Goal: Task Accomplishment & Management: Manage account settings

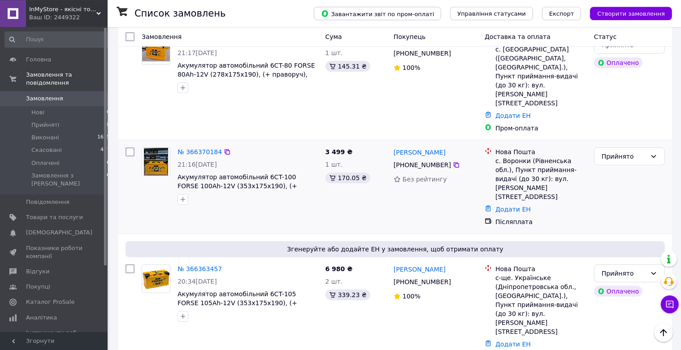
scroll to position [189, 0]
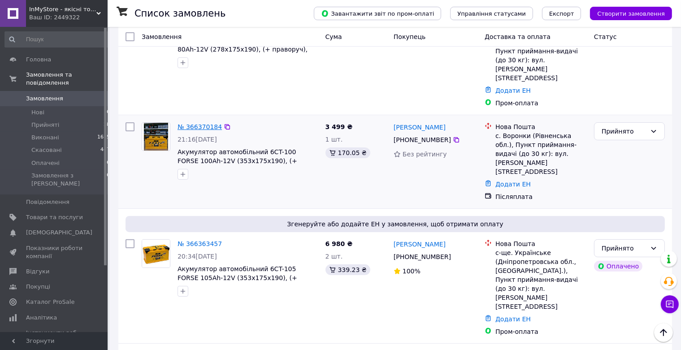
click at [204, 123] on link "№ 366370184" at bounding box center [200, 126] width 44 height 7
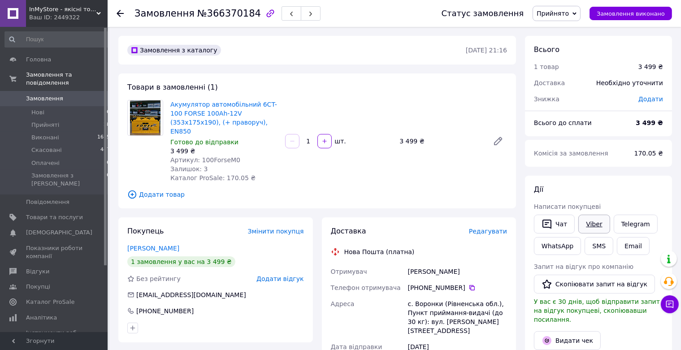
click at [594, 226] on link "Viber" at bounding box center [593, 224] width 31 height 19
click at [120, 13] on icon at bounding box center [120, 13] width 7 height 7
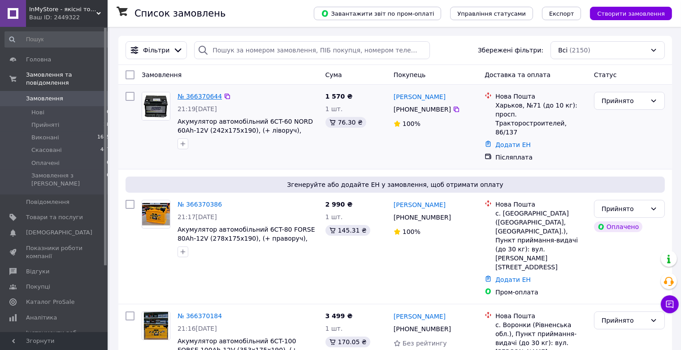
click at [206, 96] on link "№ 366370644" at bounding box center [200, 96] width 44 height 7
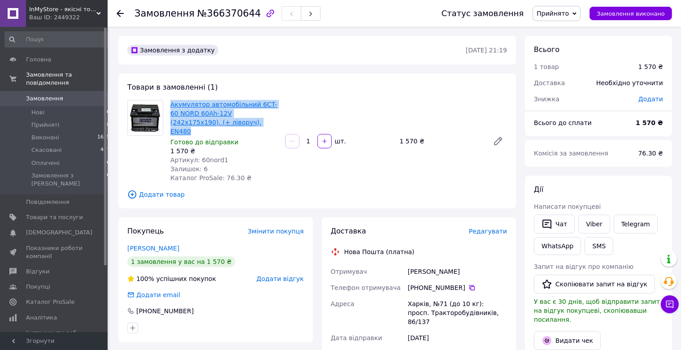
drag, startPoint x: 218, startPoint y: 125, endPoint x: 172, endPoint y: 104, distance: 50.4
click at [170, 104] on span "Акумулятор автомобільний 6CT-60 NORD 60Ah-12V (242х175х190), (+ ліворуч), EN480" at bounding box center [224, 118] width 108 height 36
copy link "Акумулятор автомобільний 6CT-60 NORD 60Ah-12V (242х175х190), (+ ліворуч), EN480"
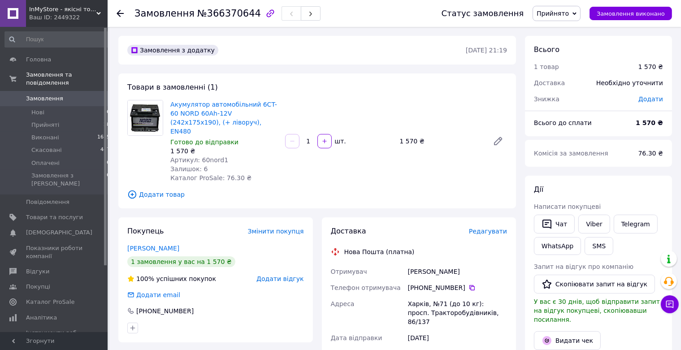
click at [496, 228] on span "Редагувати" at bounding box center [488, 231] width 38 height 7
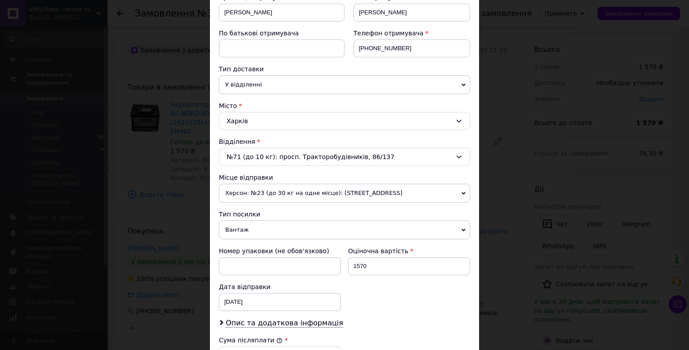
scroll to position [148, 0]
click at [343, 159] on div "№71 (до 10 кг): просп. Тракторобудівників, 86/137" at bounding box center [344, 156] width 251 height 18
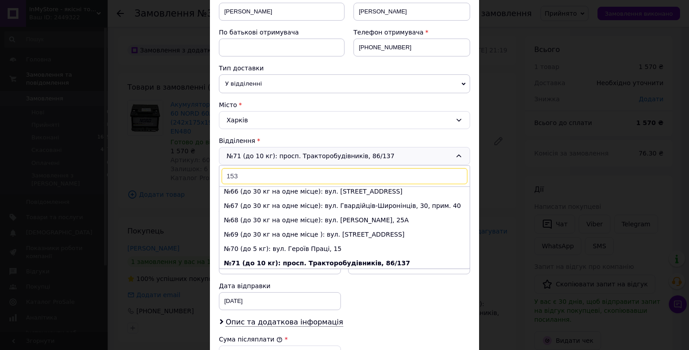
scroll to position [0, 0]
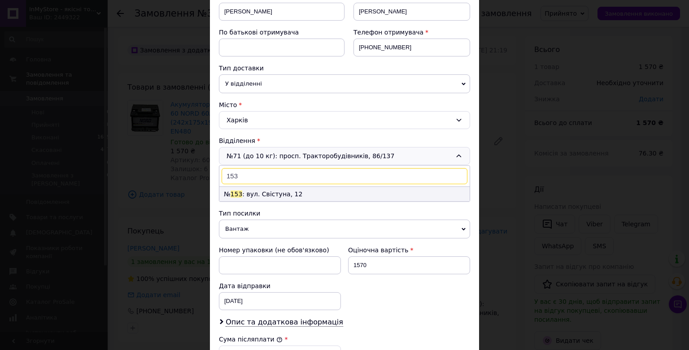
type input "153"
click at [278, 194] on li "№ 153 : вул. Свістуна, 12" at bounding box center [344, 194] width 250 height 14
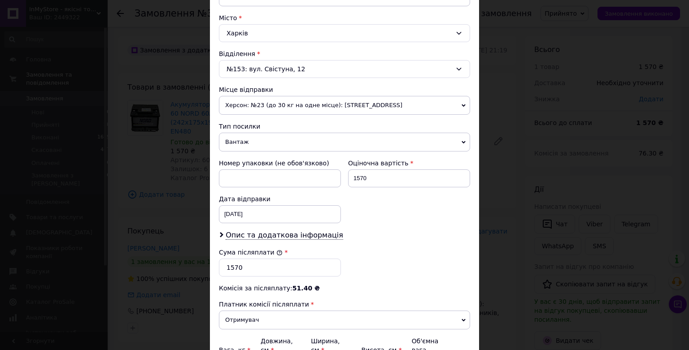
scroll to position [248, 0]
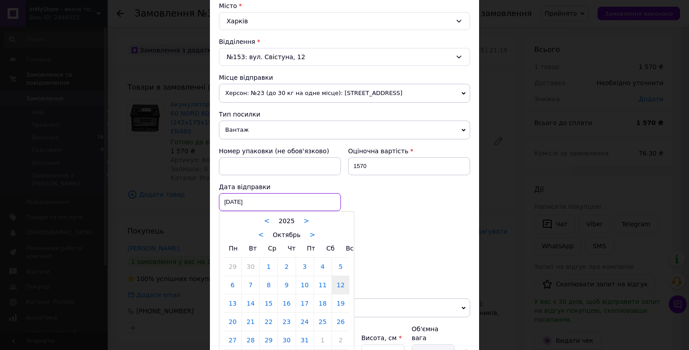
click at [274, 204] on input "[DATE]" at bounding box center [280, 202] width 122 height 18
click at [234, 300] on link "13" at bounding box center [232, 304] width 17 height 18
type input "[DATE]"
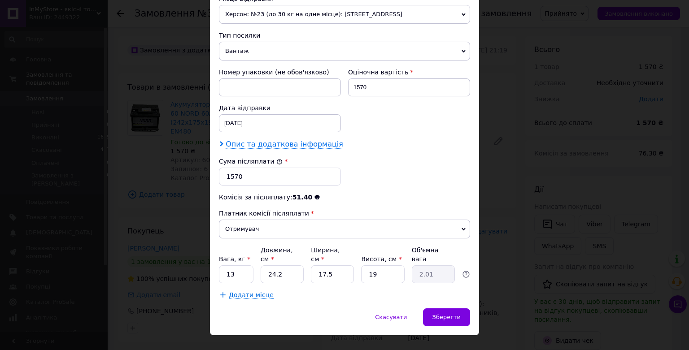
scroll to position [331, 0]
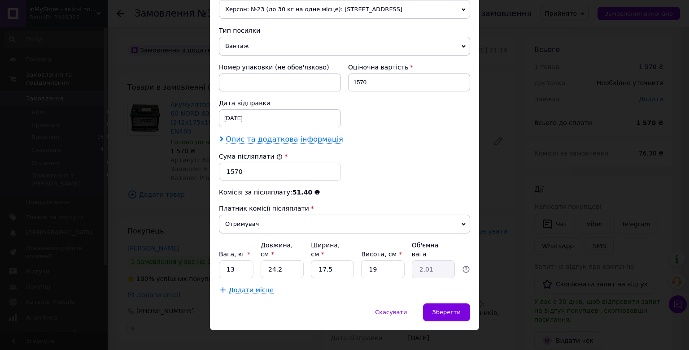
click at [293, 135] on span "Опис та додаткова інформація" at bounding box center [284, 139] width 117 height 9
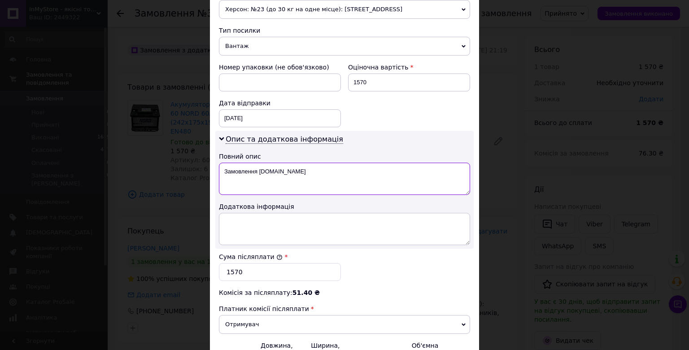
drag, startPoint x: 298, startPoint y: 170, endPoint x: 132, endPoint y: 170, distance: 165.9
click at [219, 170] on textarea "Замовлення [DOMAIN_NAME]" at bounding box center [344, 179] width 251 height 32
type textarea "Акумулятори"
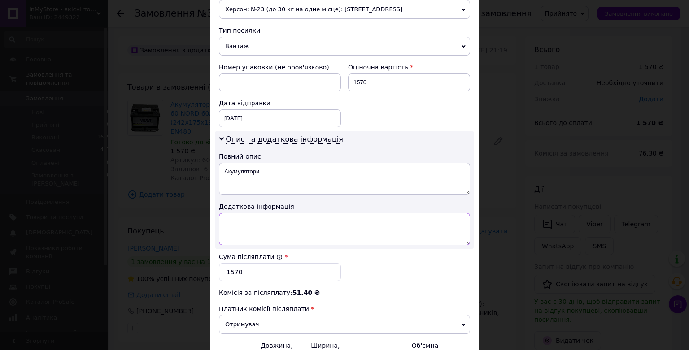
click at [254, 220] on textarea at bounding box center [344, 229] width 251 height 32
paste textarea "Акумулятор автомобільний 6CT-60 NORD 60Ah-12V (242х175х190), (+ ліворуч), EN480"
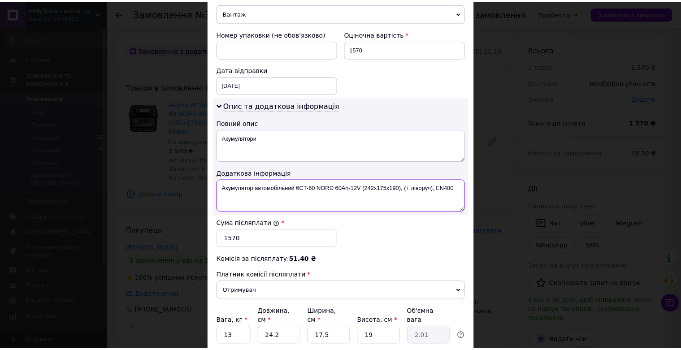
scroll to position [430, 0]
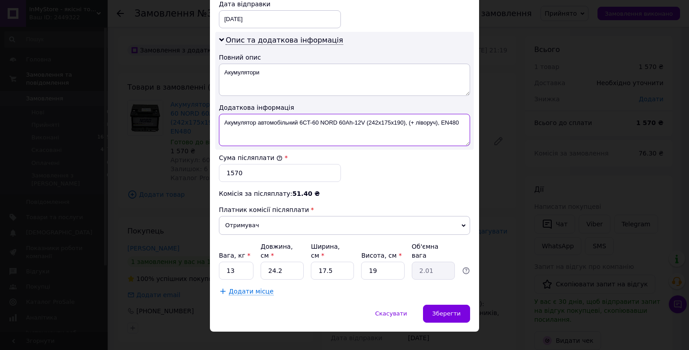
type textarea "Акумулятор автомобільний 6CT-60 NORD 60Ah-12V (242х175х190), (+ ліворуч), EN480"
drag, startPoint x: 232, startPoint y: 259, endPoint x: 209, endPoint y: 262, distance: 23.5
click at [219, 262] on input "13" at bounding box center [236, 271] width 35 height 18
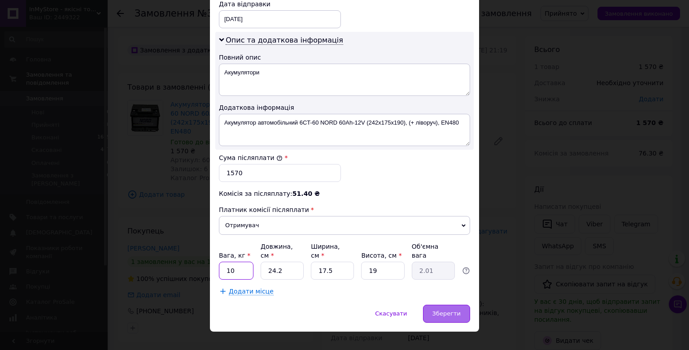
type input "10"
click at [452, 310] on span "Зберегти" at bounding box center [446, 313] width 28 height 7
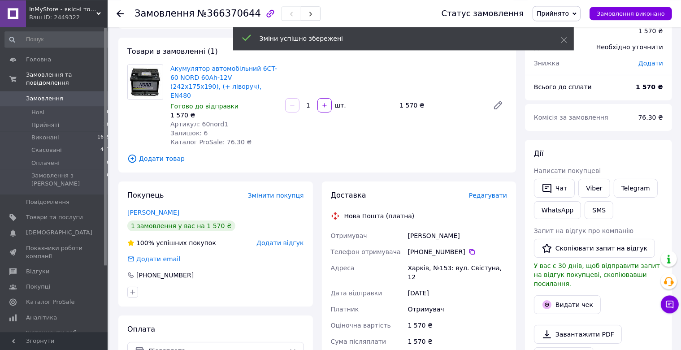
scroll to position [142, 0]
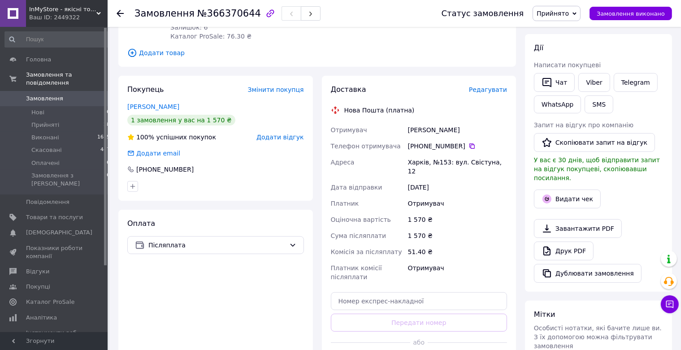
click at [123, 12] on icon at bounding box center [120, 13] width 7 height 7
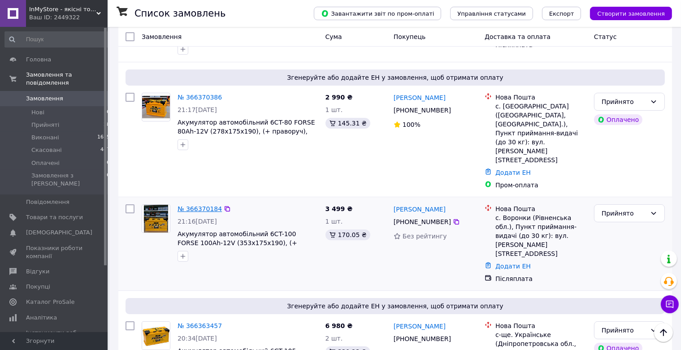
click at [197, 205] on link "№ 366370184" at bounding box center [200, 208] width 44 height 7
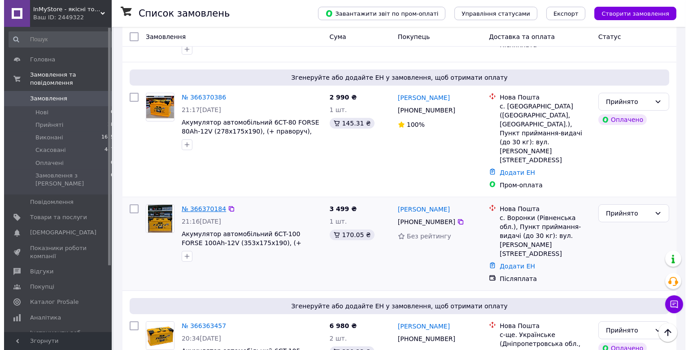
scroll to position [60, 0]
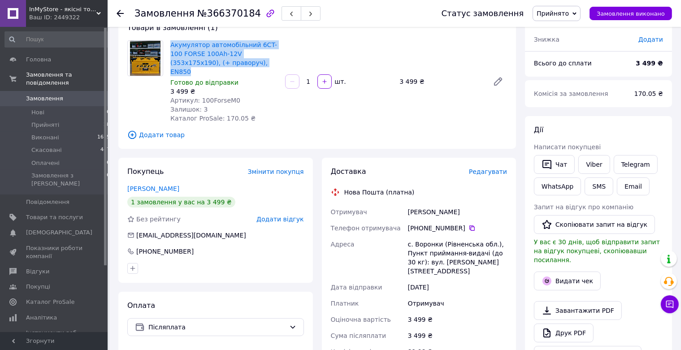
drag, startPoint x: 225, startPoint y: 64, endPoint x: 169, endPoint y: 44, distance: 59.4
click at [169, 44] on div "Акумулятор автомобільний 6CT-100 FORSE 100Ah-12V (353х175х190), (+ праворуч), E…" at bounding box center [224, 82] width 115 height 86
copy link "Акумулятор автомобільний 6CT-100 FORSE 100Ah-12V (353х175х190), (+ праворуч), E…"
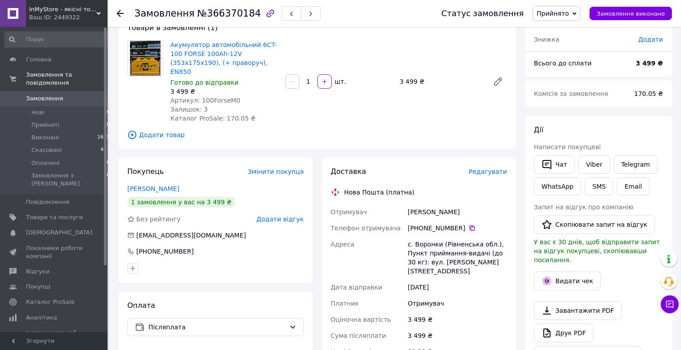
click at [491, 168] on div "Редагувати" at bounding box center [488, 171] width 38 height 9
click at [491, 168] on span "Редагувати" at bounding box center [488, 171] width 38 height 7
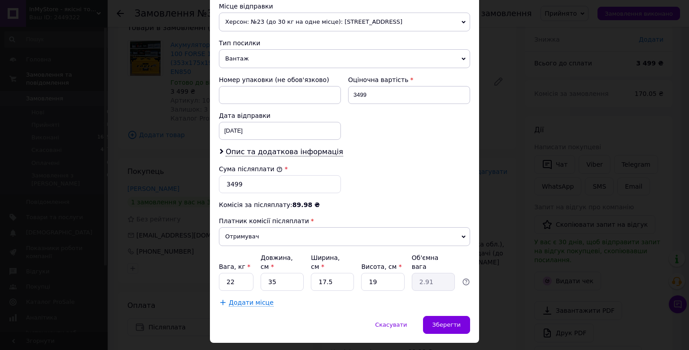
scroll to position [331, 0]
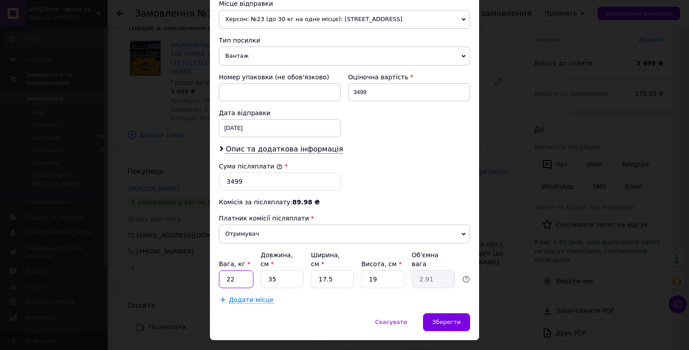
drag, startPoint x: 206, startPoint y: 259, endPoint x: 195, endPoint y: 258, distance: 11.3
click at [219, 270] on input "22" at bounding box center [236, 279] width 35 height 18
type input "19"
click at [254, 145] on span "Опис та додаткова інформація" at bounding box center [284, 149] width 117 height 9
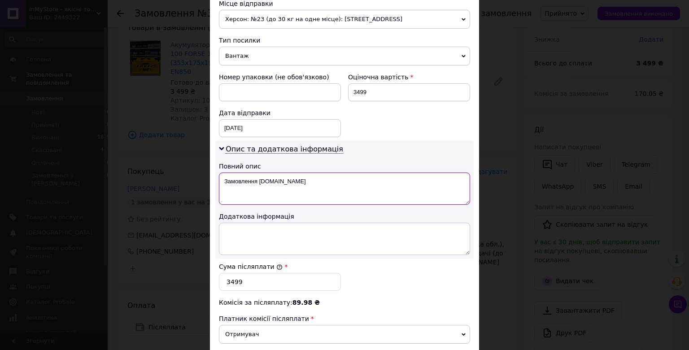
drag, startPoint x: 287, startPoint y: 171, endPoint x: 182, endPoint y: 170, distance: 105.4
click at [219, 173] on textarea "Замовлення [DOMAIN_NAME]" at bounding box center [344, 189] width 251 height 32
type textarea "Акумулятори"
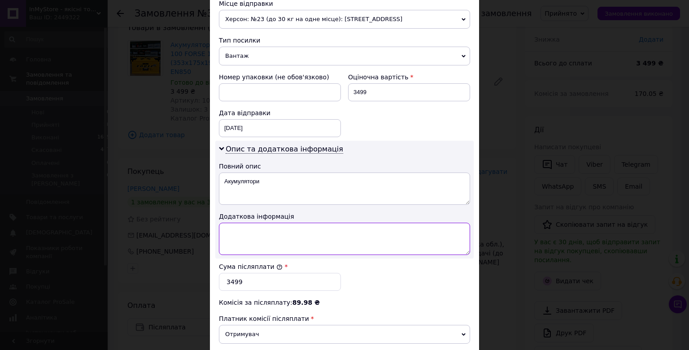
click at [249, 223] on textarea at bounding box center [344, 239] width 251 height 32
paste textarea "Акумулятор автомобільний 6CT-100 FORSE 100Ah-12V (353х175х190), (+ праворуч), E…"
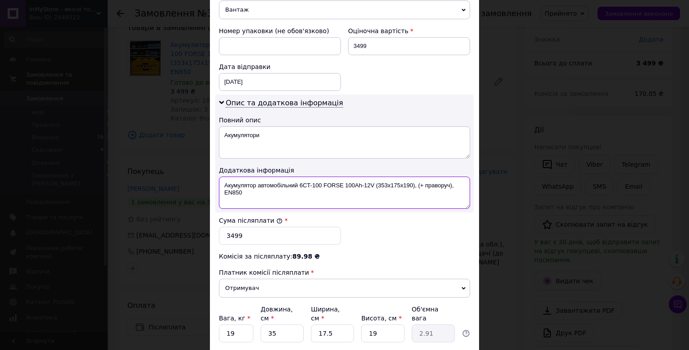
scroll to position [381, 0]
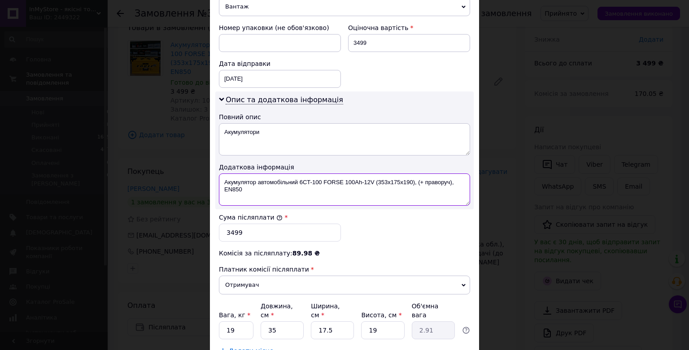
type textarea "Акумулятор автомобільний 6CT-100 FORSE 100Ah-12V (353х175х190), (+ праворуч), E…"
click at [237, 322] on input "19" at bounding box center [236, 331] width 35 height 18
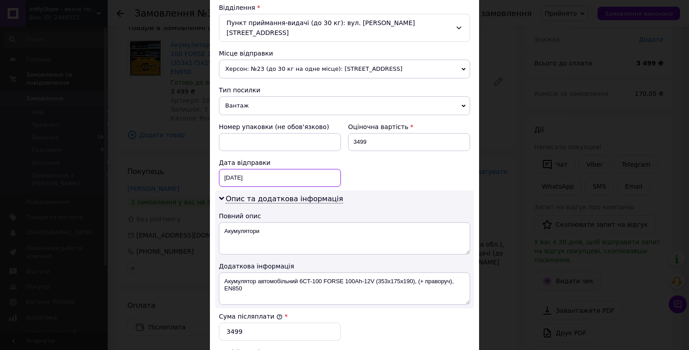
click at [254, 169] on input "[DATE]" at bounding box center [280, 178] width 122 height 18
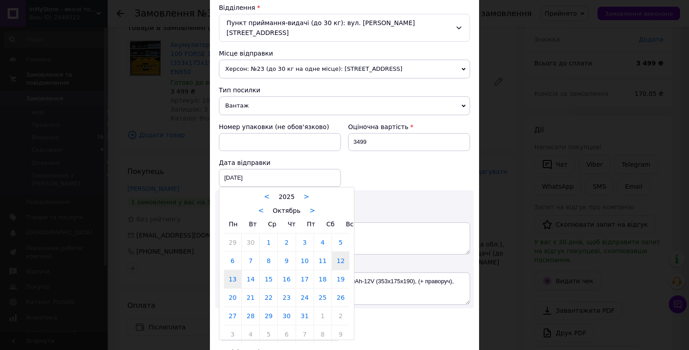
click at [231, 270] on link "13" at bounding box center [232, 279] width 17 height 18
type input "[DATE]"
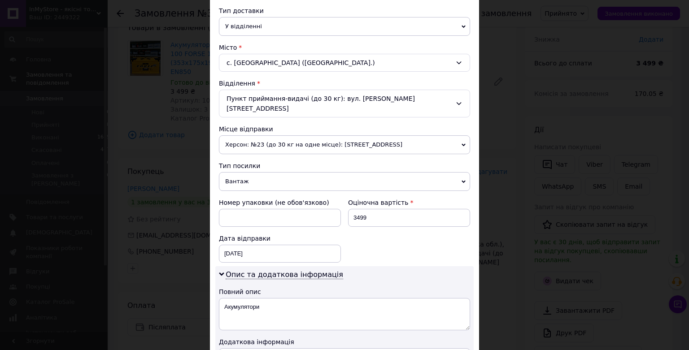
scroll to position [84, 0]
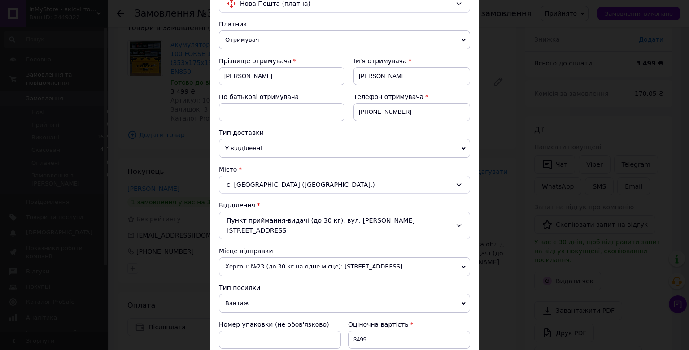
click at [311, 220] on div "Пункт приймання-видачі (до 30 кг): вул. Чкалова, 14А" at bounding box center [344, 226] width 251 height 28
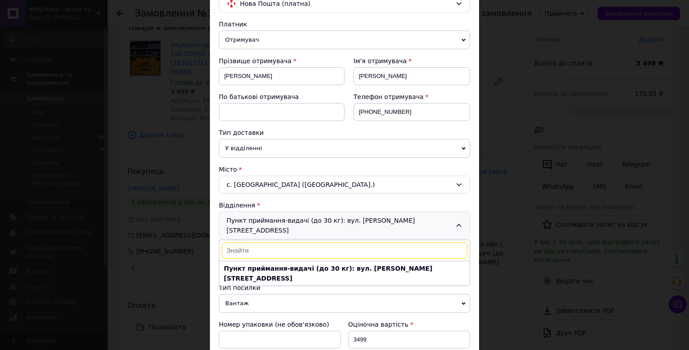
click at [311, 220] on div "Пункт приймання-видачі (до 30 кг): вул. Чкалова, 14А Пункт приймання-видачі (до…" at bounding box center [344, 226] width 251 height 28
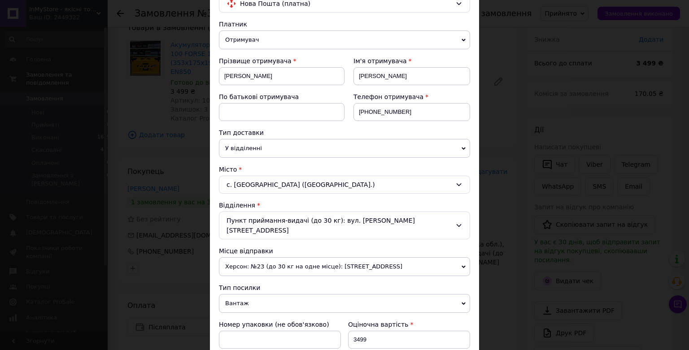
click at [313, 257] on span "Херсон: №23 (до 30 кг на одне місце): [STREET_ADDRESS]" at bounding box center [344, 266] width 251 height 19
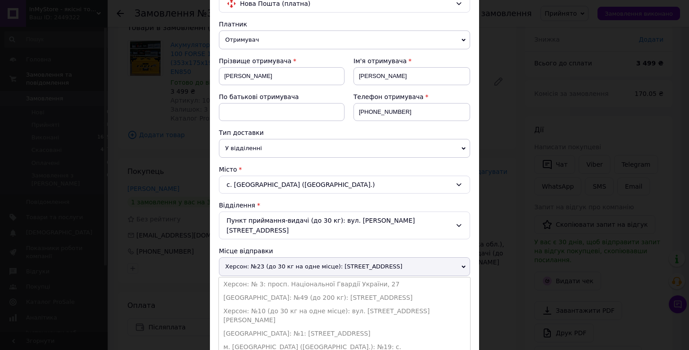
click at [304, 278] on li "Херсон: № 3: просп. Національної Гвардії України, 27" at bounding box center [344, 284] width 251 height 13
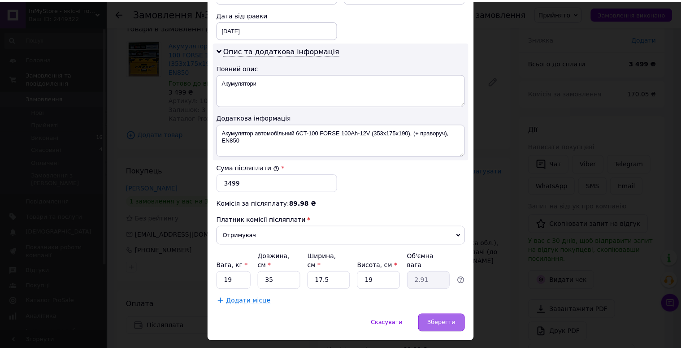
scroll to position [431, 0]
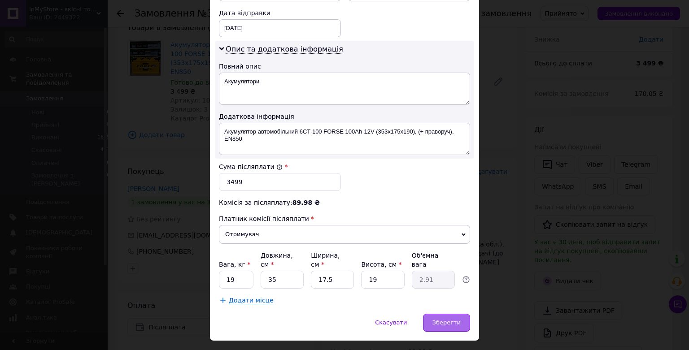
click at [441, 319] on span "Зберегти" at bounding box center [446, 322] width 28 height 7
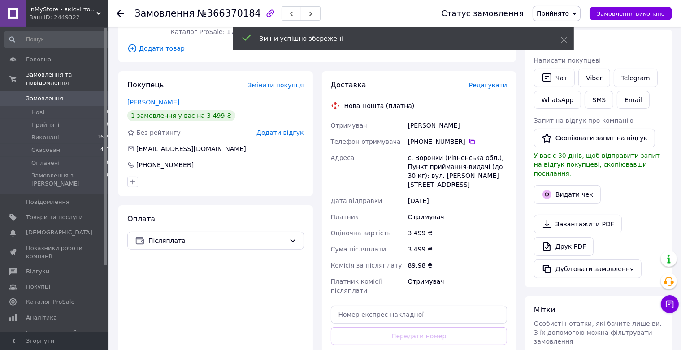
scroll to position [202, 0]
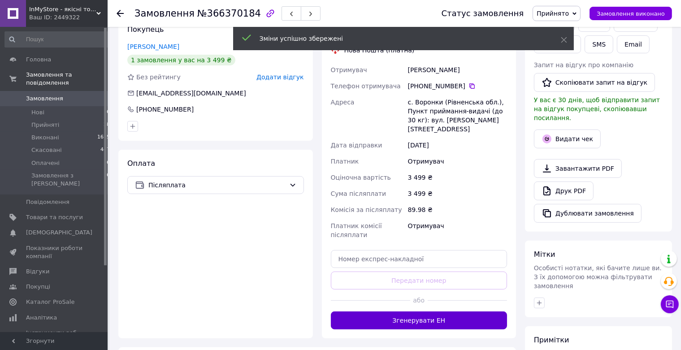
click at [415, 312] on button "Згенерувати ЕН" at bounding box center [419, 321] width 177 height 18
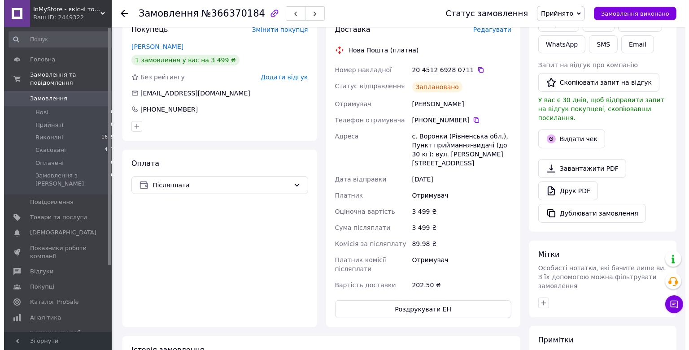
scroll to position [60, 0]
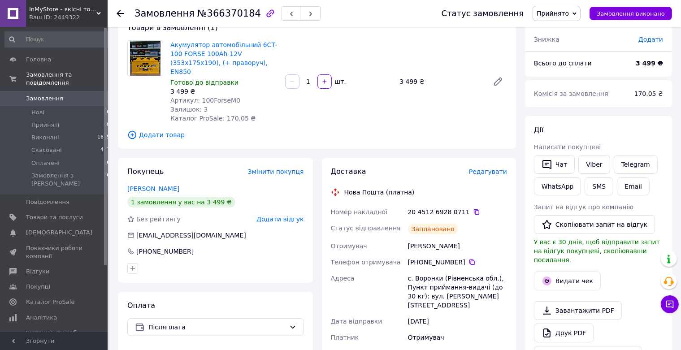
click at [497, 168] on span "Редагувати" at bounding box center [488, 171] width 38 height 7
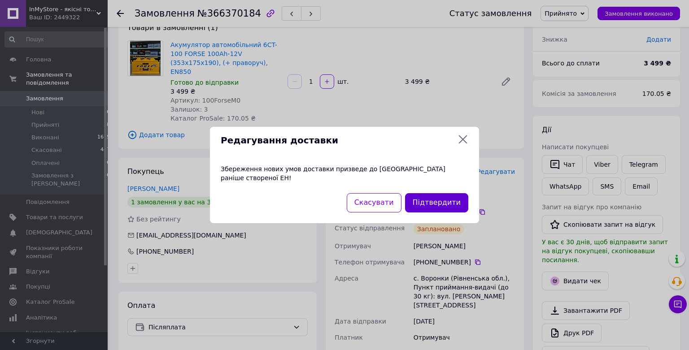
click at [435, 200] on button "Підтвердити" at bounding box center [436, 202] width 63 height 19
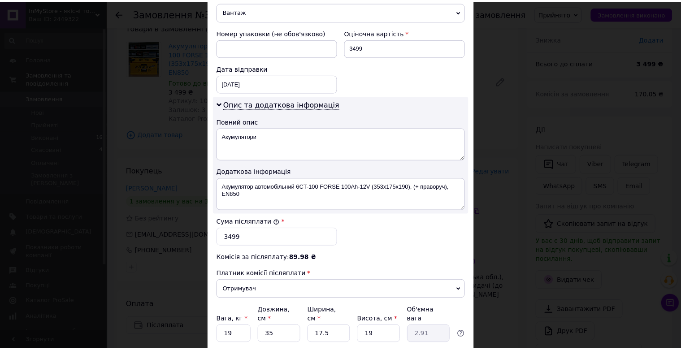
scroll to position [431, 0]
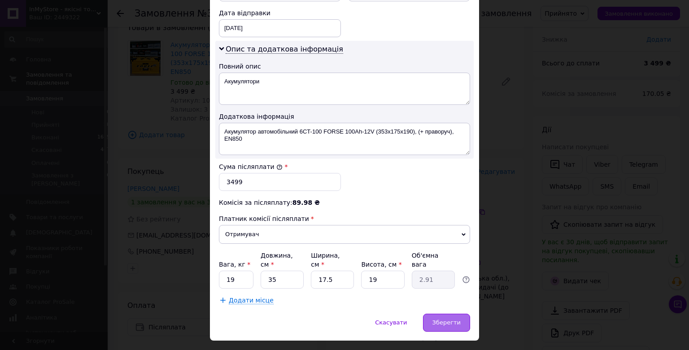
click at [457, 314] on div "Зберегти" at bounding box center [446, 323] width 47 height 18
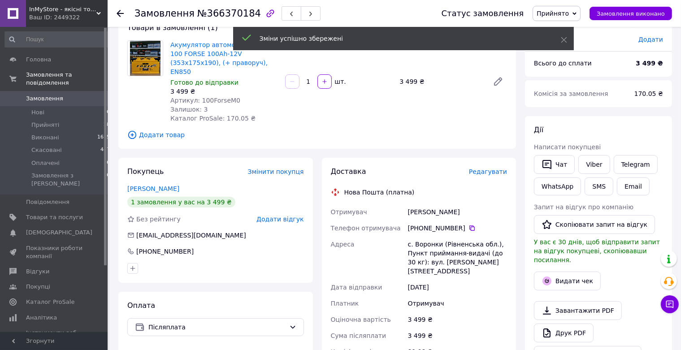
click at [119, 14] on icon at bounding box center [120, 13] width 7 height 7
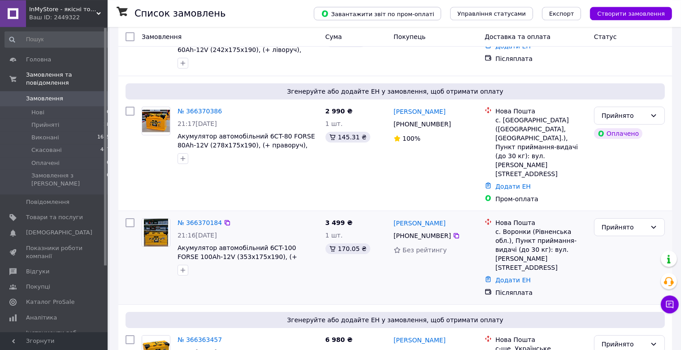
scroll to position [95, 0]
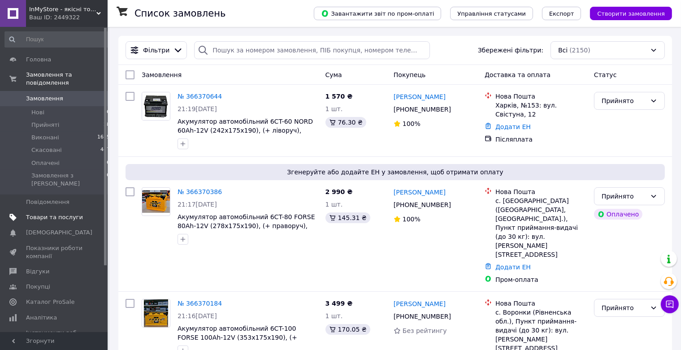
click at [58, 213] on span "Товари та послуги" at bounding box center [54, 217] width 57 height 8
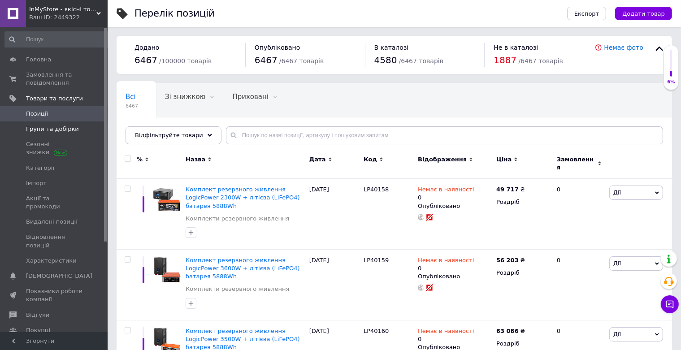
click at [55, 128] on span "Групи та добірки" at bounding box center [52, 129] width 53 height 8
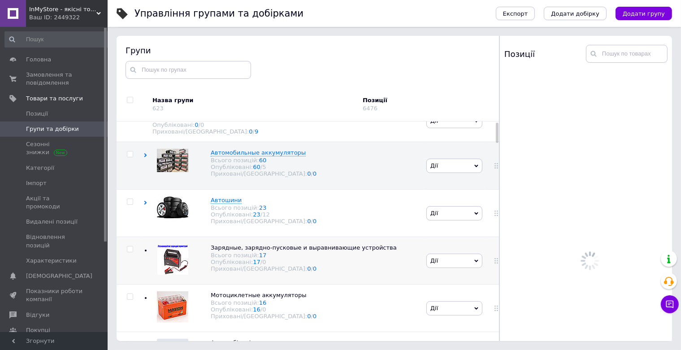
scroll to position [47, 0]
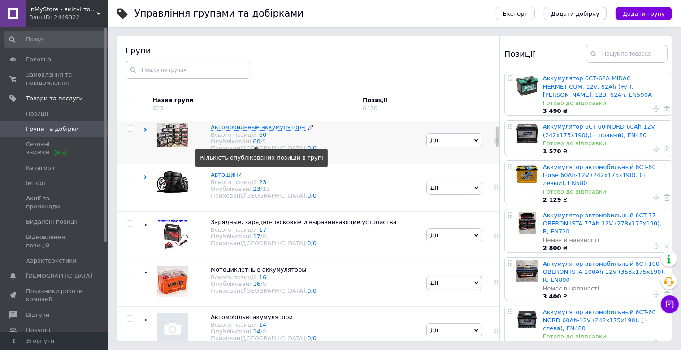
click at [253, 145] on link "60" at bounding box center [257, 141] width 8 height 7
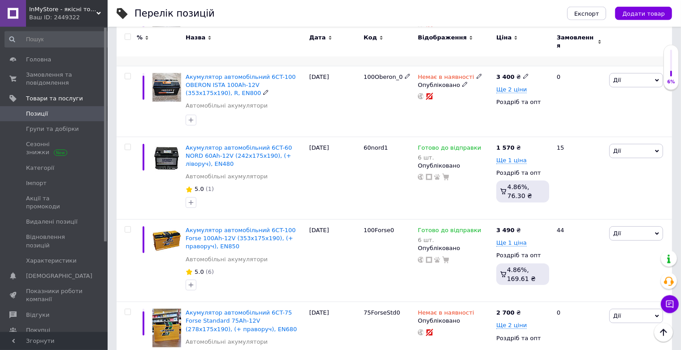
scroll to position [474, 0]
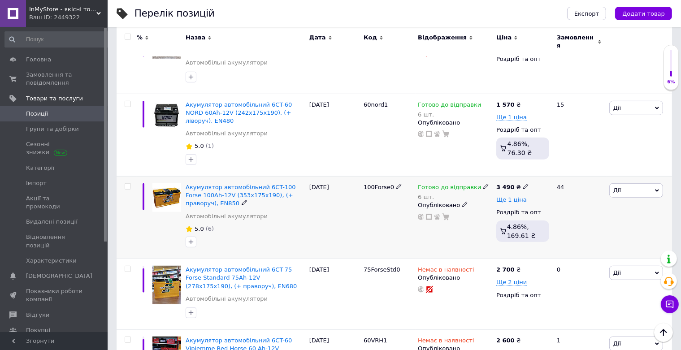
click at [513, 196] on span "Ще 1 ціна" at bounding box center [511, 199] width 30 height 7
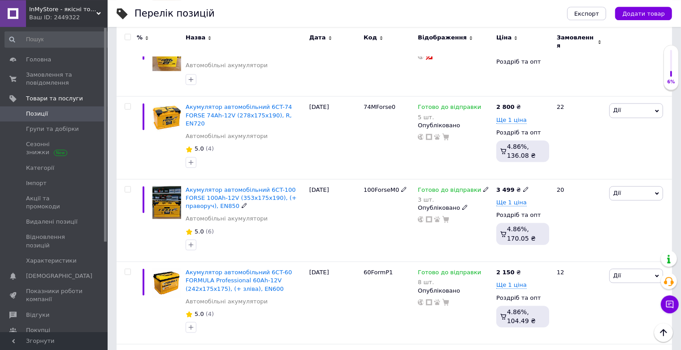
scroll to position [1705, 0]
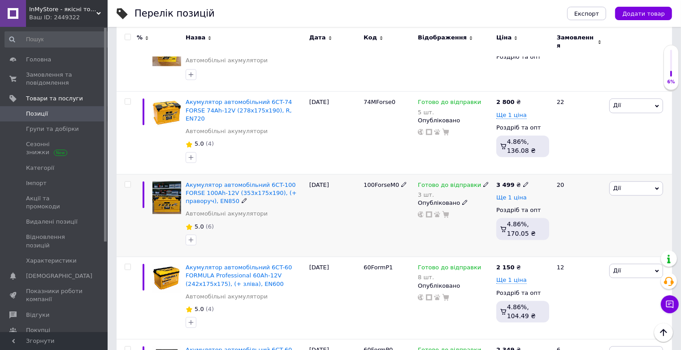
click at [520, 194] on span "Ще 1 ціна" at bounding box center [511, 197] width 30 height 7
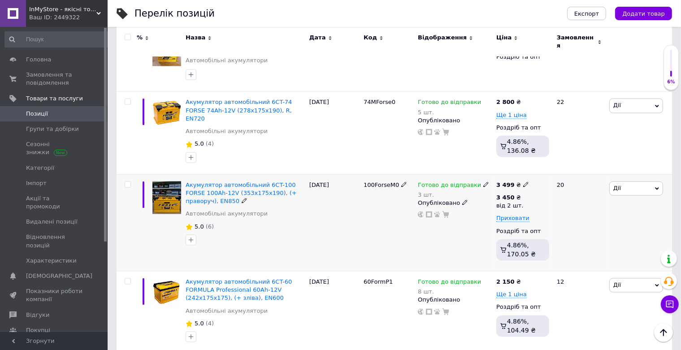
click at [523, 182] on icon at bounding box center [525, 184] width 5 height 5
click at [548, 166] on input "3499" at bounding box center [566, 175] width 68 height 18
type input "3490"
click at [360, 186] on div "[DATE]" at bounding box center [334, 222] width 54 height 97
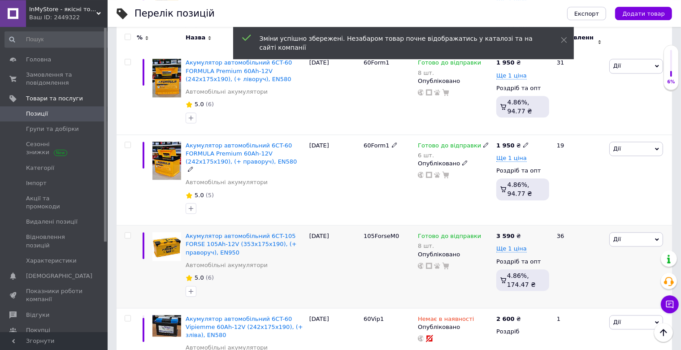
scroll to position [2083, 0]
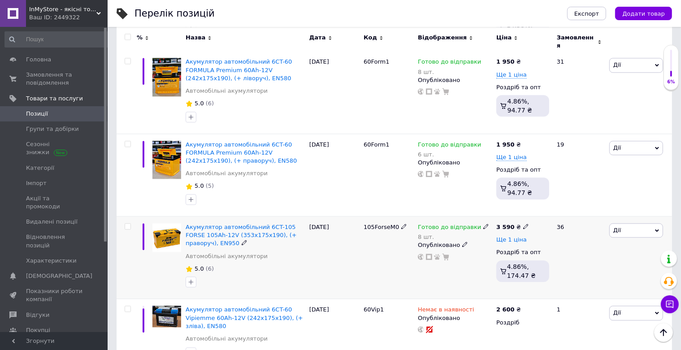
click at [514, 236] on span "Ще 1 ціна" at bounding box center [511, 239] width 30 height 7
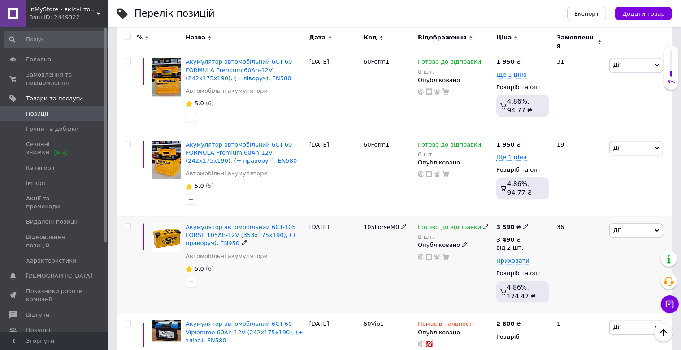
click at [365, 226] on div "105ForseM0" at bounding box center [388, 265] width 54 height 97
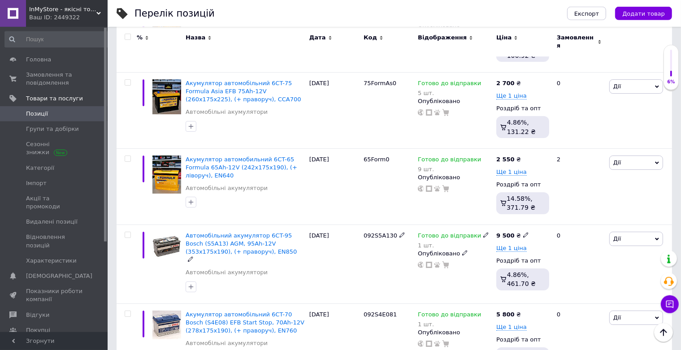
scroll to position [3362, 0]
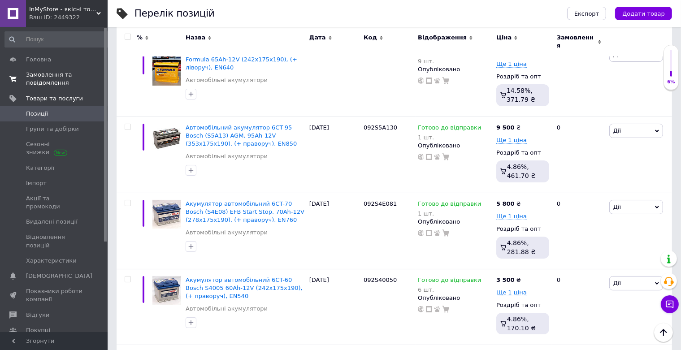
click at [53, 76] on span "Замовлення та повідомлення" at bounding box center [54, 79] width 57 height 16
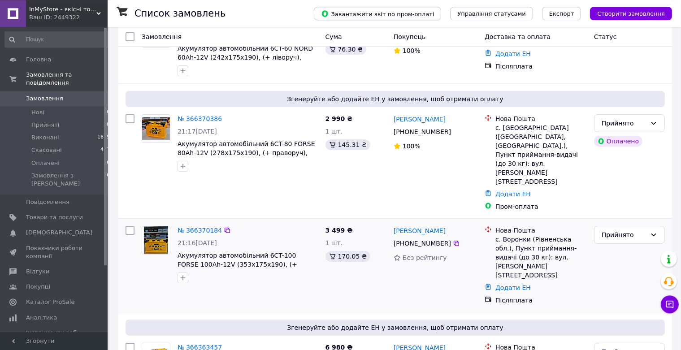
scroll to position [95, 0]
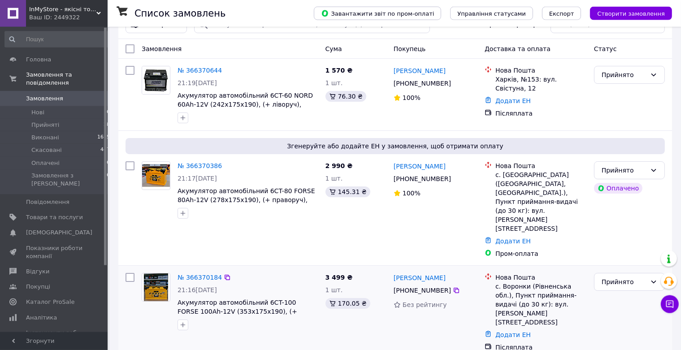
scroll to position [142, 0]
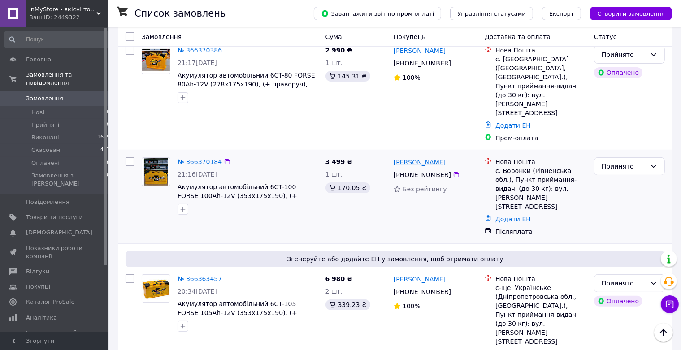
click at [417, 158] on link "[PERSON_NAME]" at bounding box center [420, 162] width 52 height 9
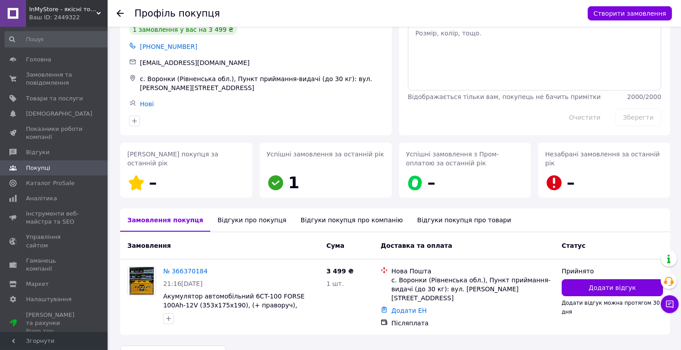
scroll to position [52, 0]
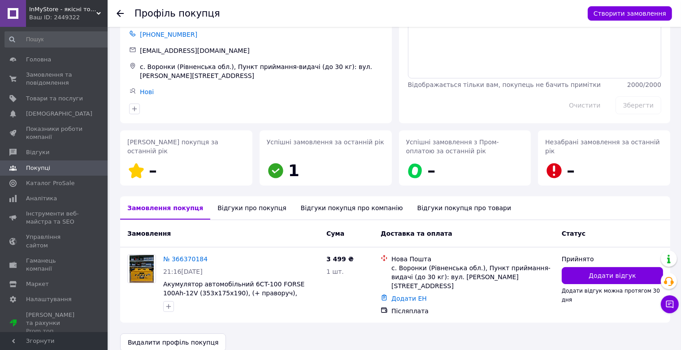
click at [223, 204] on div "Відгуки про покупця" at bounding box center [251, 207] width 83 height 23
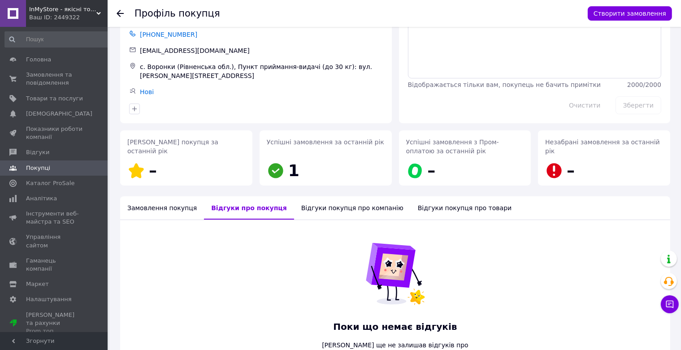
click at [311, 204] on div "Відгуки покупця про компанію" at bounding box center [352, 207] width 117 height 23
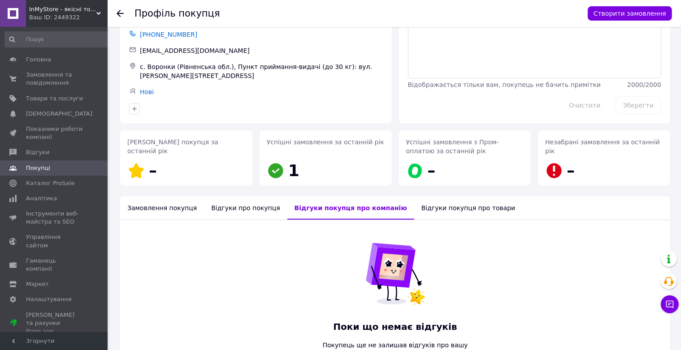
click at [414, 203] on div "Відгуки покупця про товари" at bounding box center [468, 207] width 108 height 23
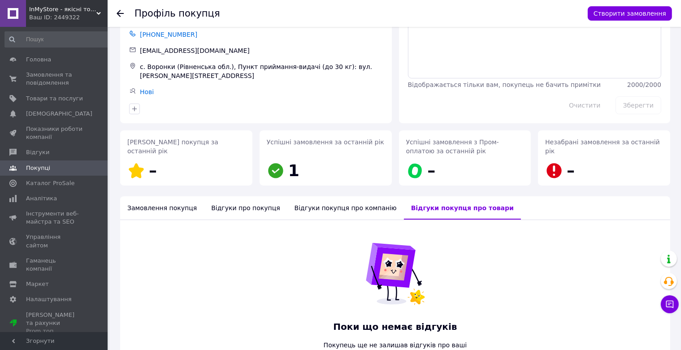
click at [171, 203] on div "Замовлення покупця" at bounding box center [162, 207] width 84 height 23
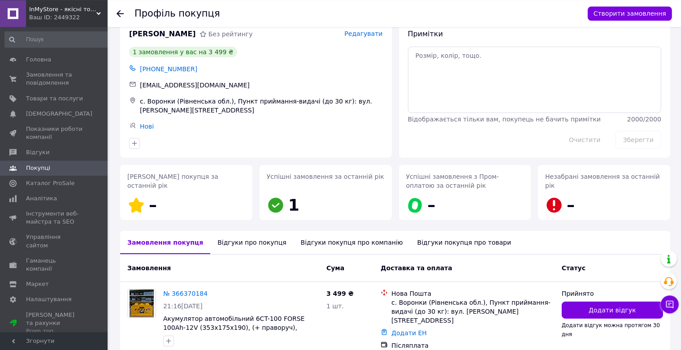
scroll to position [0, 0]
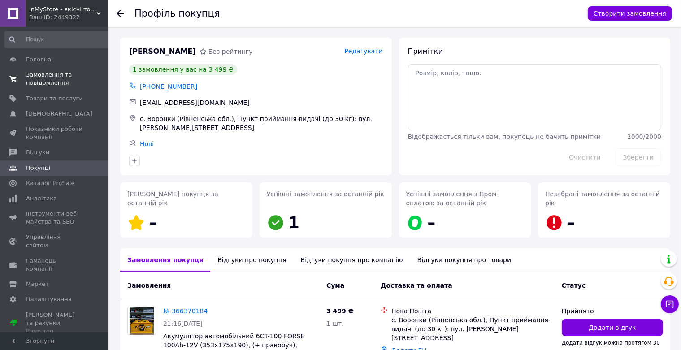
click at [40, 79] on span "Замовлення та повідомлення" at bounding box center [54, 79] width 57 height 16
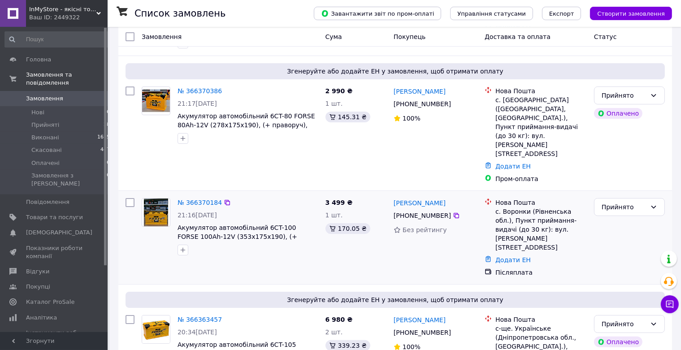
scroll to position [142, 0]
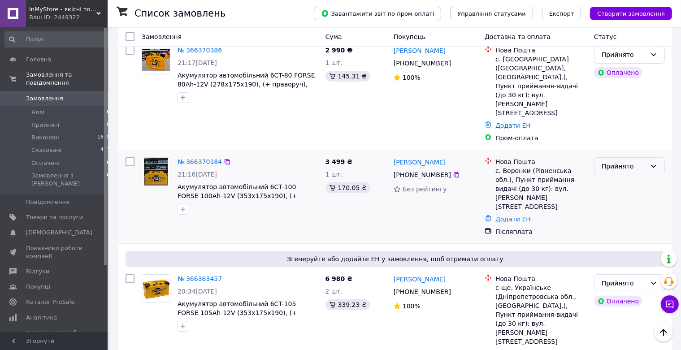
click at [639, 161] on div "Прийнято" at bounding box center [624, 166] width 45 height 10
click at [623, 176] on li "Скасовано" at bounding box center [630, 175] width 70 height 16
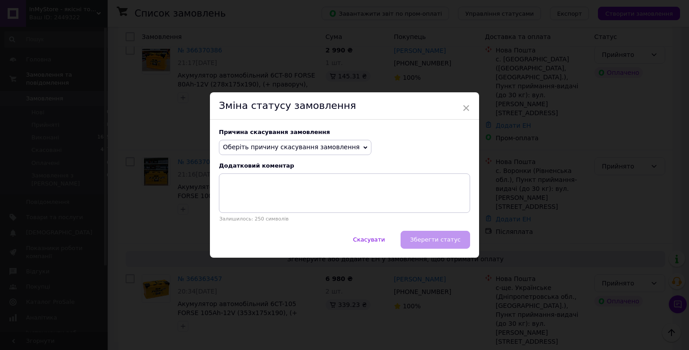
click at [288, 153] on span "Оберіть причину скасування замовлення" at bounding box center [295, 147] width 152 height 15
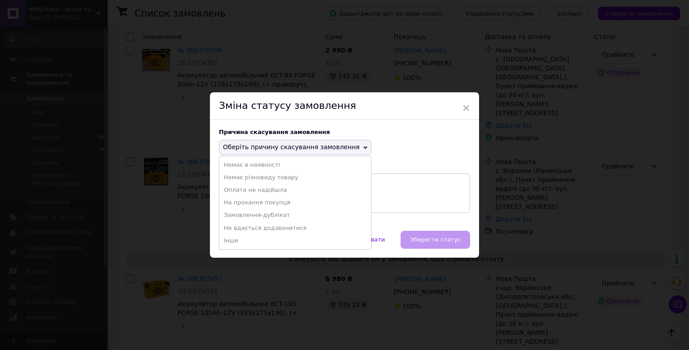
drag, startPoint x: 251, startPoint y: 192, endPoint x: 306, endPoint y: 196, distance: 55.3
click at [250, 191] on li "Оплата не надійшла" at bounding box center [295, 190] width 152 height 13
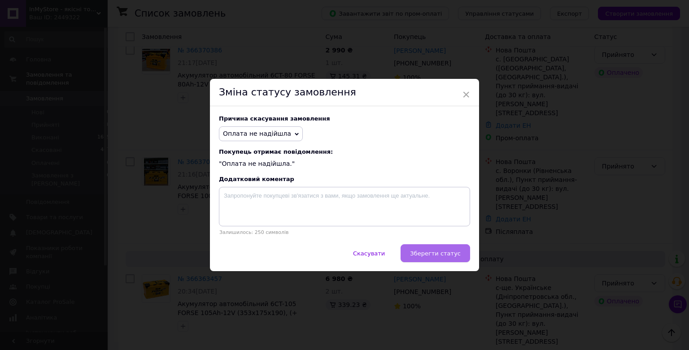
click at [446, 250] on button "Зберегти статус" at bounding box center [435, 253] width 70 height 18
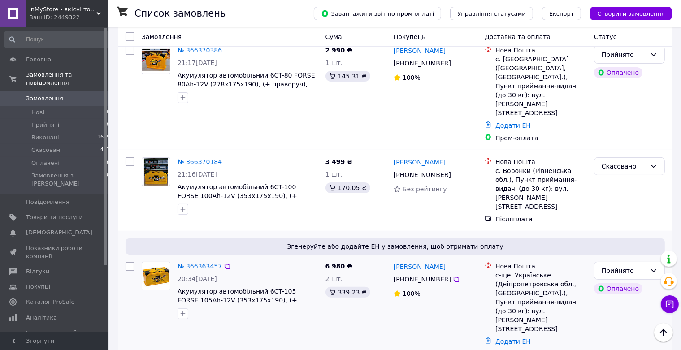
scroll to position [0, 0]
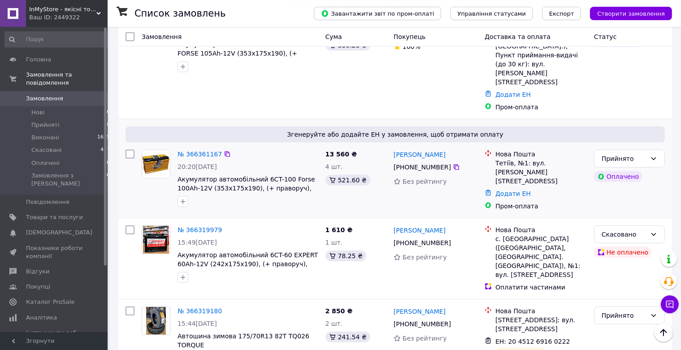
scroll to position [378, 0]
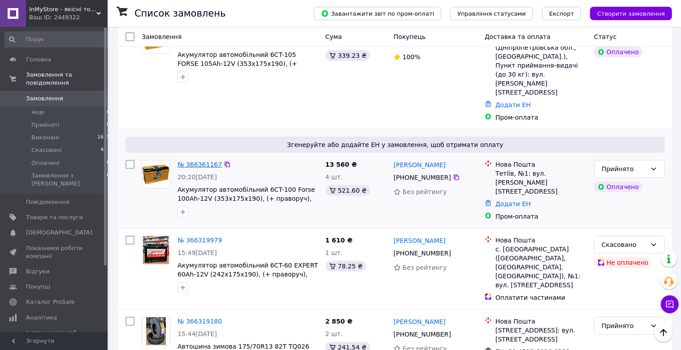
click at [202, 161] on link "№ 366361167" at bounding box center [200, 164] width 44 height 7
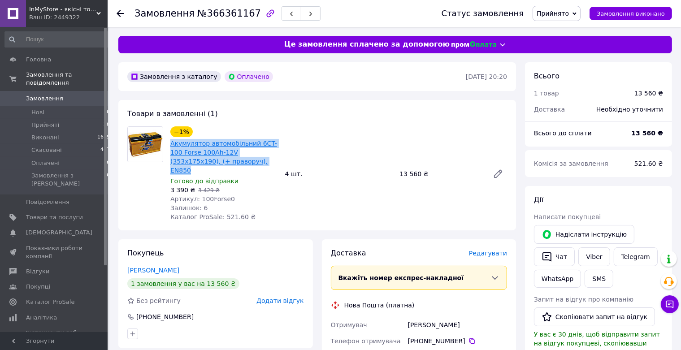
drag, startPoint x: 223, startPoint y: 163, endPoint x: 171, endPoint y: 148, distance: 54.6
click at [171, 148] on span "Акумулятор автомобільний 6CT-100 Forse 100Ah-12V (353х175х190), (+ праворуч), E…" at bounding box center [224, 157] width 108 height 36
copy link "Акумулятор автомобільний 6CT-100 Forse 100Ah-12V (353х175х190), (+ праворуч), E…"
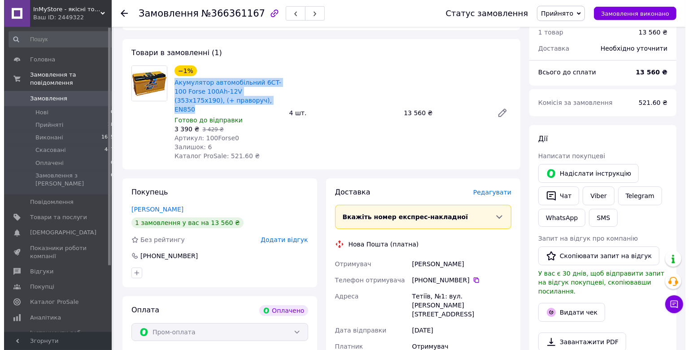
scroll to position [189, 0]
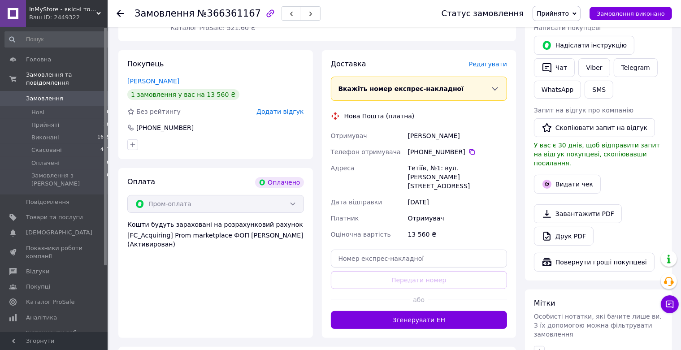
click at [489, 61] on span "Редагувати" at bounding box center [488, 64] width 38 height 7
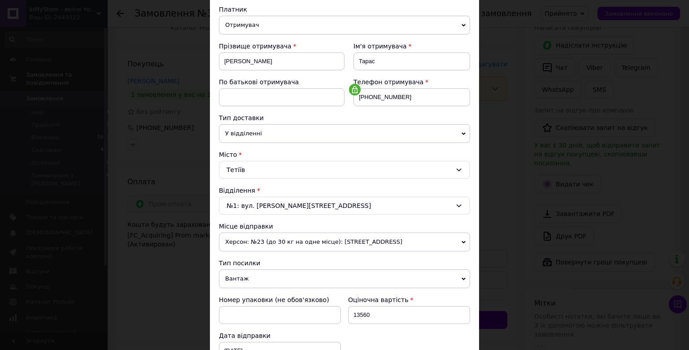
scroll to position [148, 0]
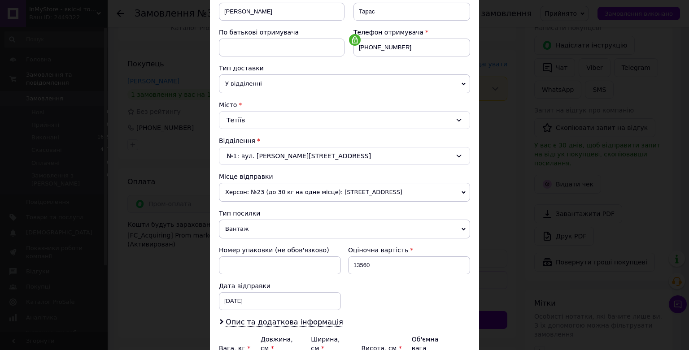
click at [326, 187] on span "Херсон: №23 (до 30 кг на одне місце): [STREET_ADDRESS]" at bounding box center [344, 192] width 251 height 19
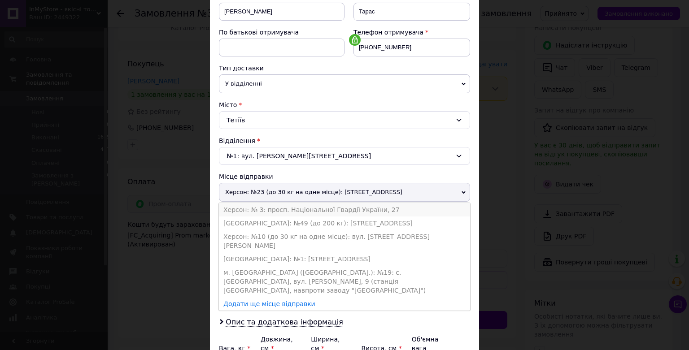
click at [304, 209] on li "Херсон: № 3: просп. Національної Гвардії України, 27" at bounding box center [344, 209] width 251 height 13
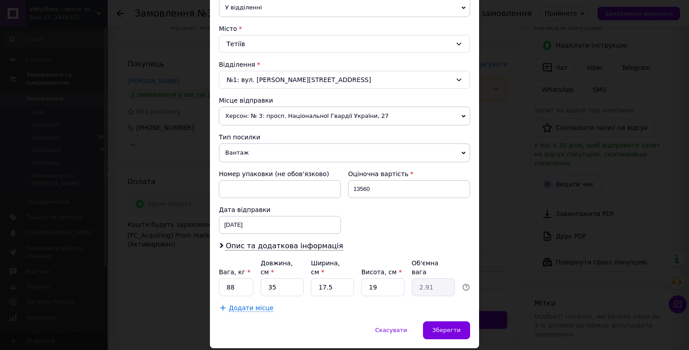
scroll to position [243, 0]
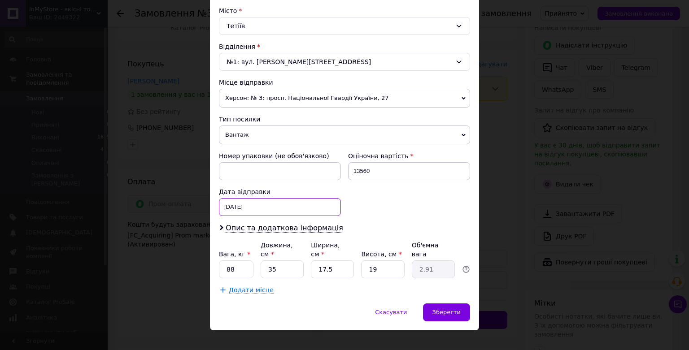
click at [267, 204] on input "[DATE]" at bounding box center [280, 207] width 122 height 18
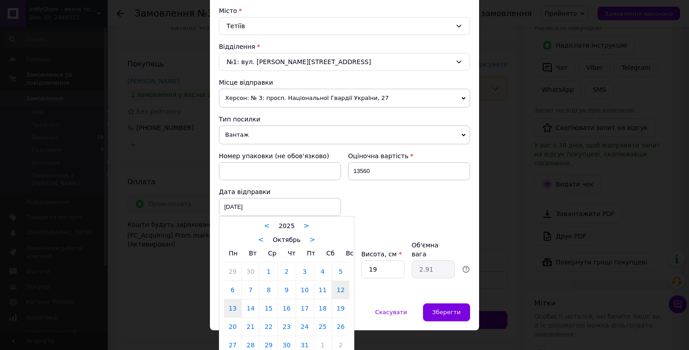
click at [229, 308] on link "13" at bounding box center [232, 309] width 17 height 18
type input "[DATE]"
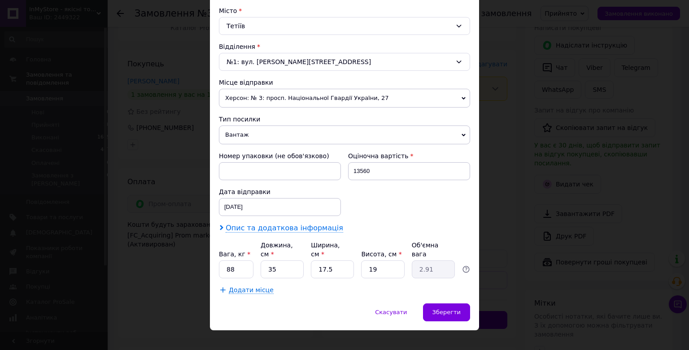
click at [280, 226] on span "Опис та додаткова інформація" at bounding box center [284, 228] width 117 height 9
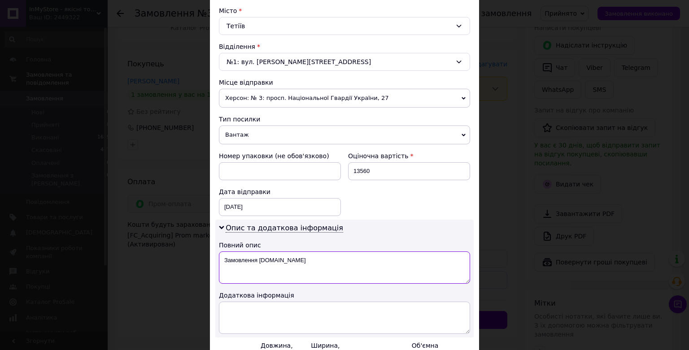
drag, startPoint x: 299, startPoint y: 257, endPoint x: 176, endPoint y: 258, distance: 123.3
click at [219, 258] on textarea "Замовлення [DOMAIN_NAME]" at bounding box center [344, 268] width 251 height 32
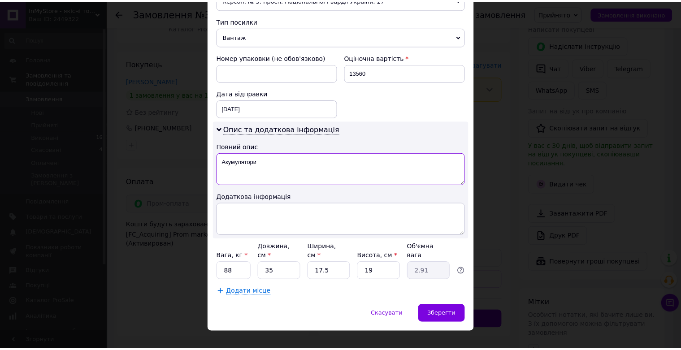
scroll to position [343, 0]
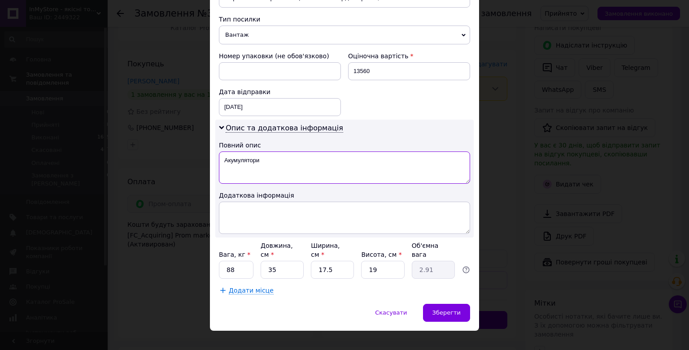
type textarea "Акумулятори"
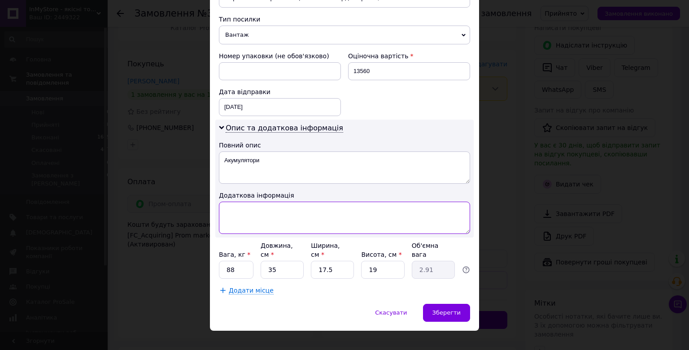
click at [251, 209] on textarea at bounding box center [344, 218] width 251 height 32
paste textarea "Акумулятор автомобільний 6CT-100 Forse 100Ah-12V (353х175х190), (+ праворуч), E…"
type textarea "Акумулятор автомобільний 6CT-100 Forse 100Ah-12V (353х175х190), (+ праворуч), E…"
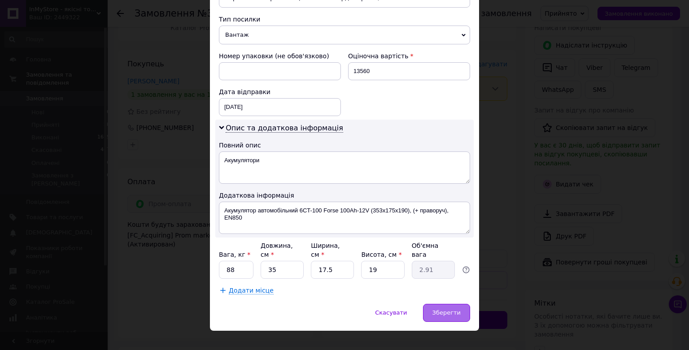
click at [453, 309] on span "Зберегти" at bounding box center [446, 312] width 28 height 7
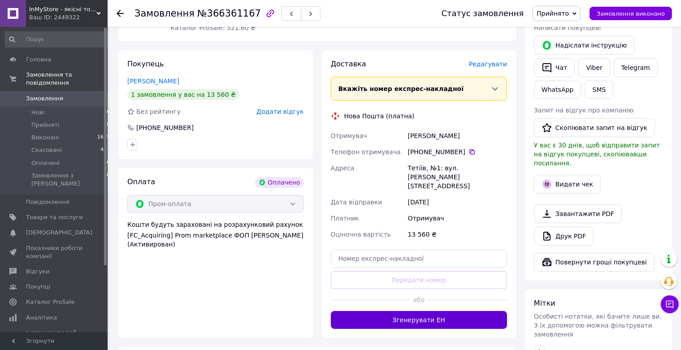
click at [426, 311] on button "Згенерувати ЕН" at bounding box center [419, 320] width 177 height 18
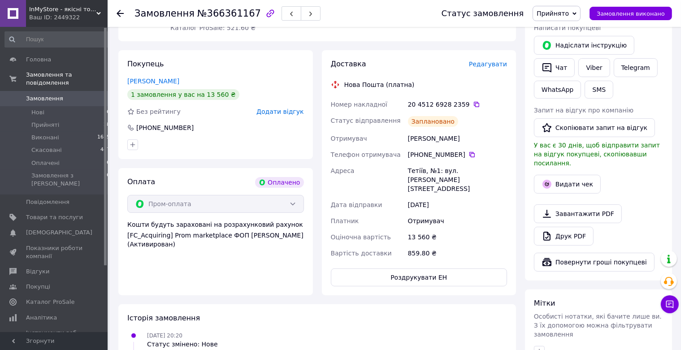
click at [122, 12] on icon at bounding box center [120, 13] width 7 height 7
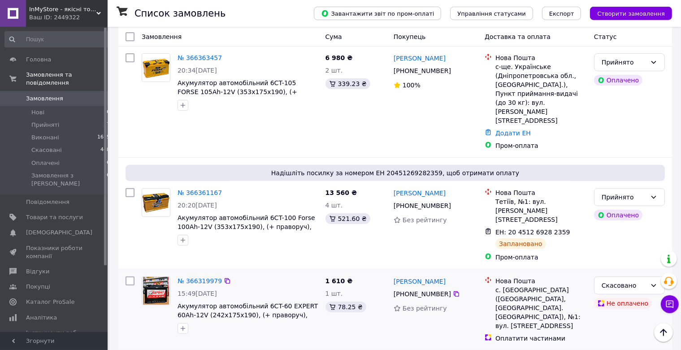
scroll to position [237, 0]
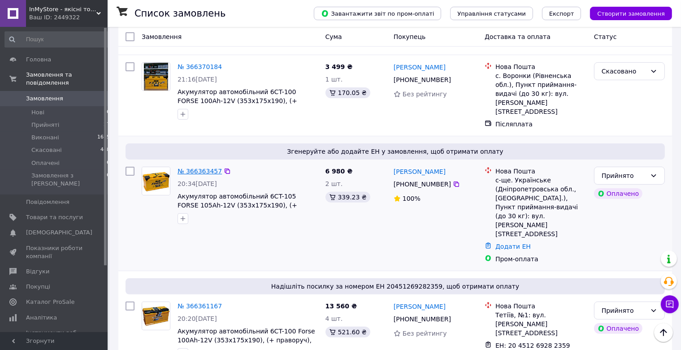
click at [195, 168] on link "№ 366363457" at bounding box center [200, 171] width 44 height 7
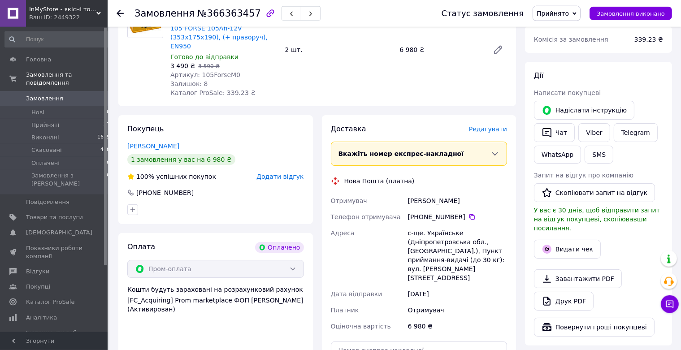
scroll to position [154, 0]
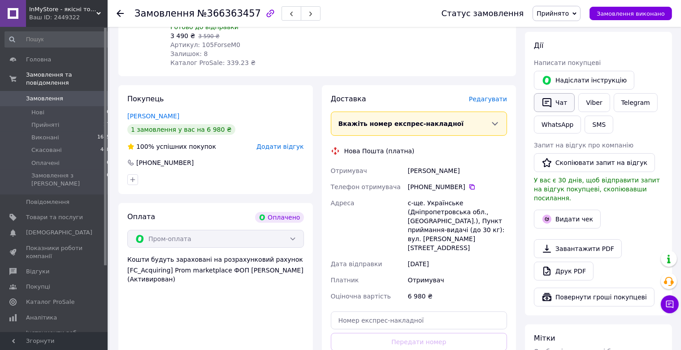
click at [562, 103] on button "Чат" at bounding box center [554, 102] width 41 height 19
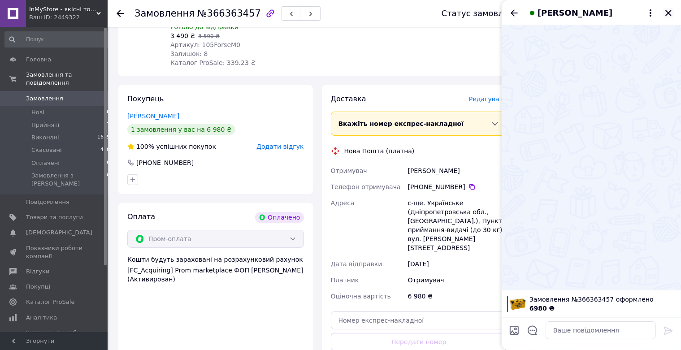
click at [669, 13] on icon "Закрити" at bounding box center [668, 13] width 6 height 6
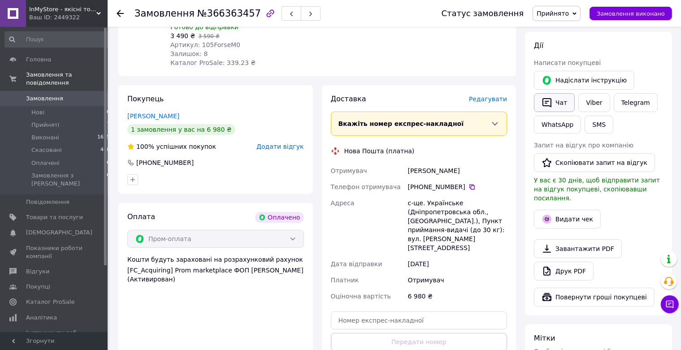
click at [556, 103] on button "Чат" at bounding box center [554, 102] width 41 height 19
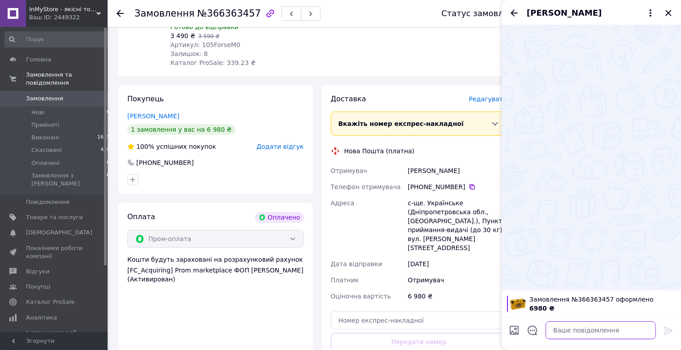
click at [569, 332] on textarea at bounding box center [601, 331] width 110 height 18
paste textarea "Доброго вечора! З приводу замовлення на акумулятори. Відправимо завтра. Дякуємо"
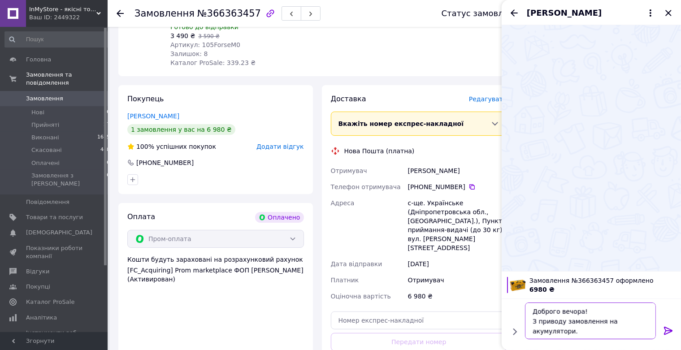
scroll to position [16, 0]
type textarea "Доброго вечора! З приводу замовлення на акумулятори. Відправимо завтра. Дякуємо"
click at [672, 333] on icon at bounding box center [668, 331] width 11 height 11
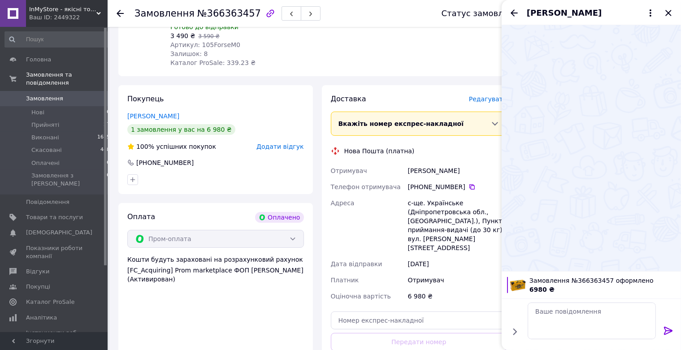
scroll to position [0, 0]
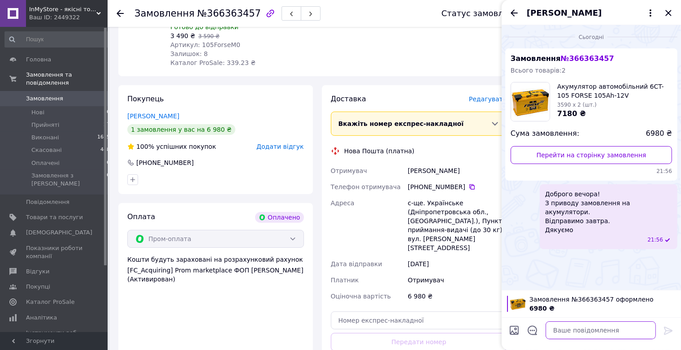
click at [579, 332] on textarea at bounding box center [601, 331] width 110 height 18
paste textarea "Так як у вас пункт приймання видачі, то буде дві посилки до 30 кг"
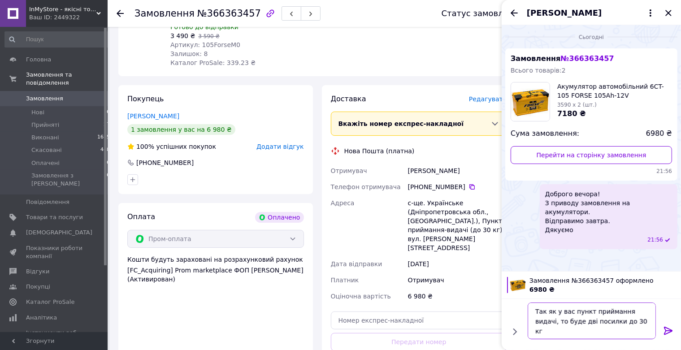
type textarea "Так як у вас пункт приймання видачі, то буде дві посилки до 30 кг"
click at [670, 330] on icon at bounding box center [668, 331] width 11 height 11
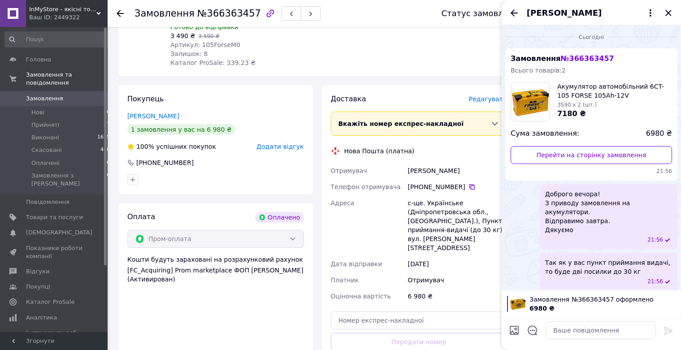
drag, startPoint x: 672, startPoint y: 13, endPoint x: 661, endPoint y: 24, distance: 16.2
click at [671, 13] on icon "Закрити" at bounding box center [668, 13] width 11 height 11
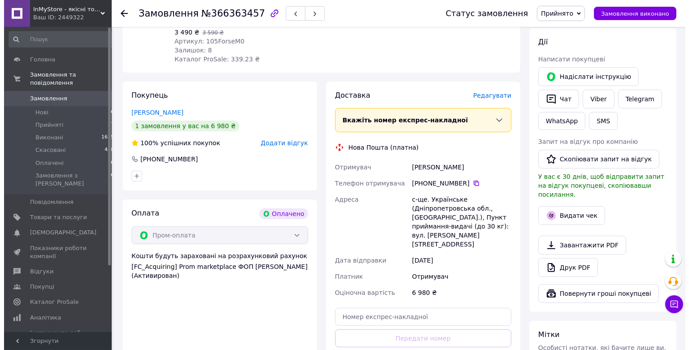
scroll to position [202, 0]
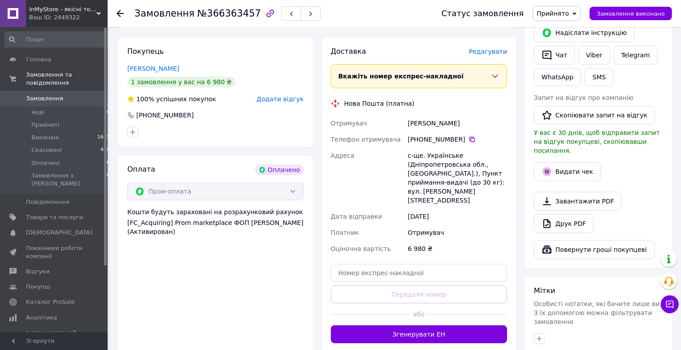
click at [487, 48] on span "Редагувати" at bounding box center [488, 51] width 38 height 7
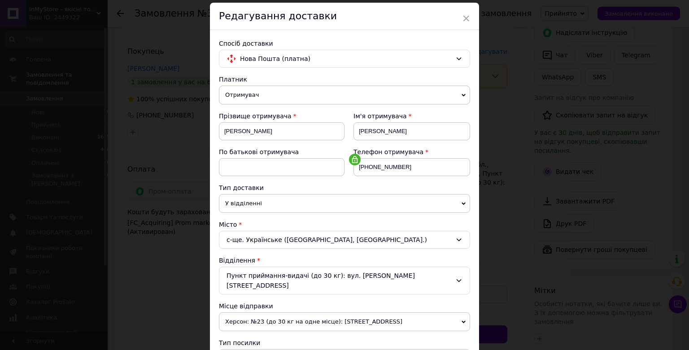
scroll to position [198, 0]
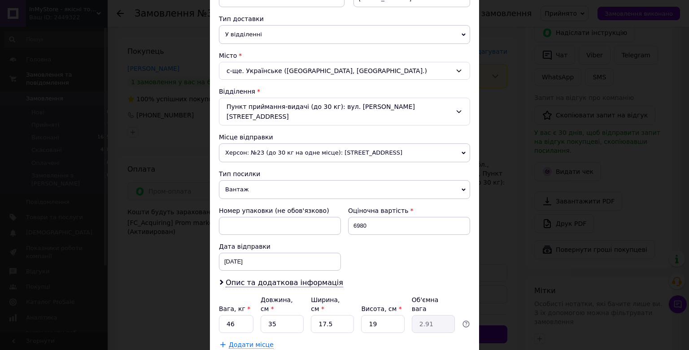
click at [327, 143] on span "Херсон: №23 (до 30 кг на одне місце): [STREET_ADDRESS]" at bounding box center [344, 152] width 251 height 19
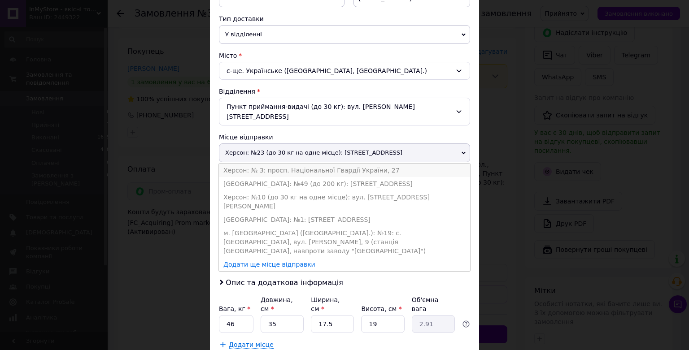
click at [310, 164] on li "Херсон: № 3: просп. Національної Гвардії України, 27" at bounding box center [344, 170] width 251 height 13
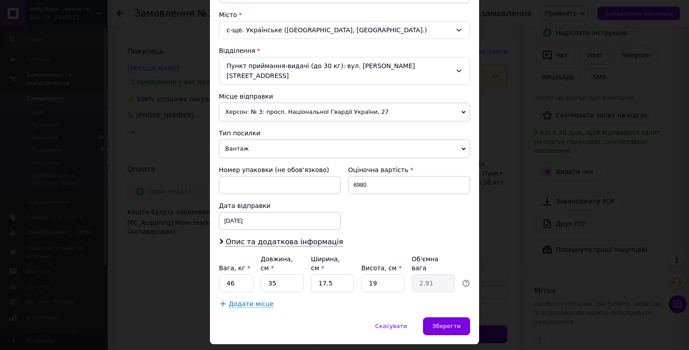
scroll to position [243, 0]
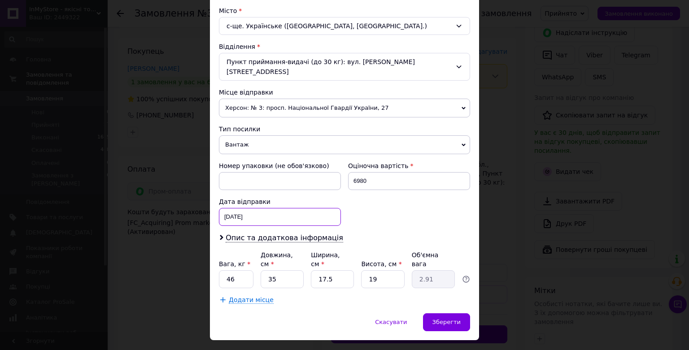
click at [283, 208] on input "[DATE]" at bounding box center [280, 217] width 122 height 18
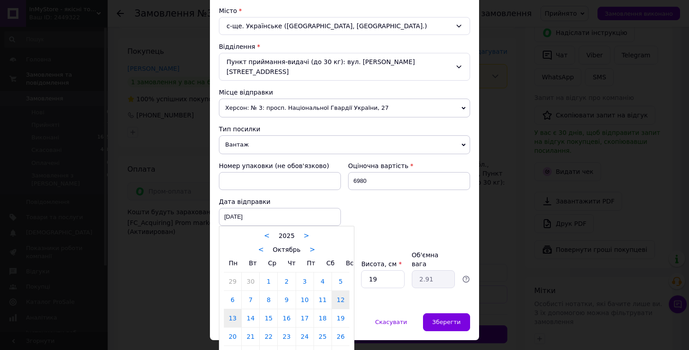
click at [232, 309] on link "13" at bounding box center [232, 318] width 17 height 18
type input "[DATE]"
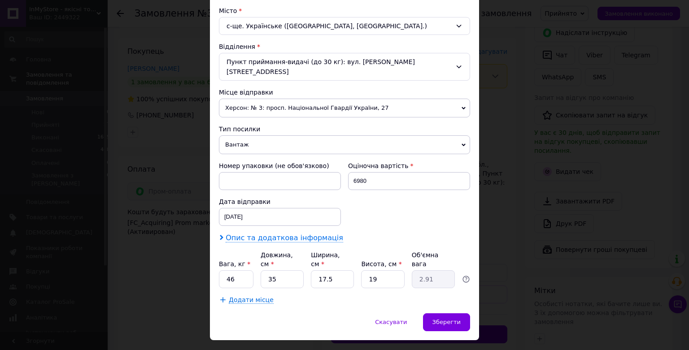
click at [266, 234] on span "Опис та додаткова інформація" at bounding box center [284, 238] width 117 height 9
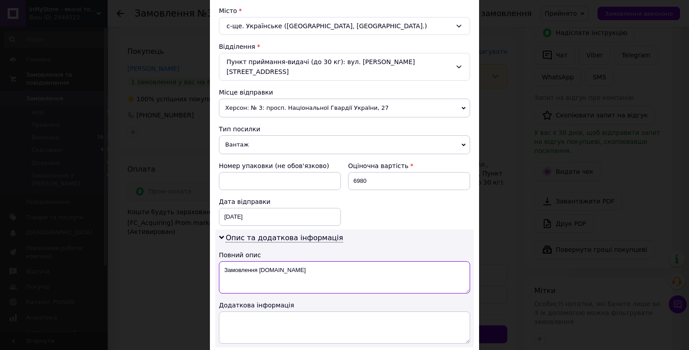
drag, startPoint x: 308, startPoint y: 263, endPoint x: 189, endPoint y: 257, distance: 119.0
click at [219, 261] on textarea "Замовлення [DOMAIN_NAME]" at bounding box center [344, 277] width 251 height 32
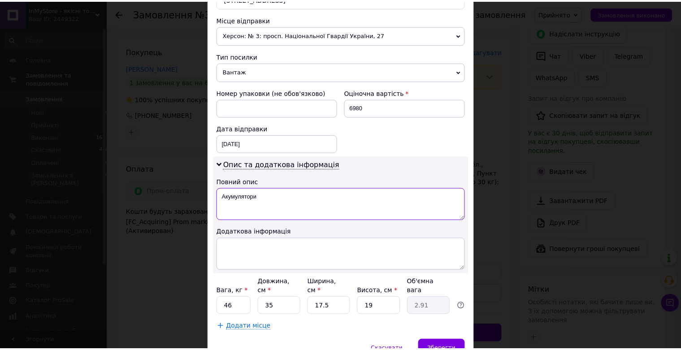
scroll to position [342, 0]
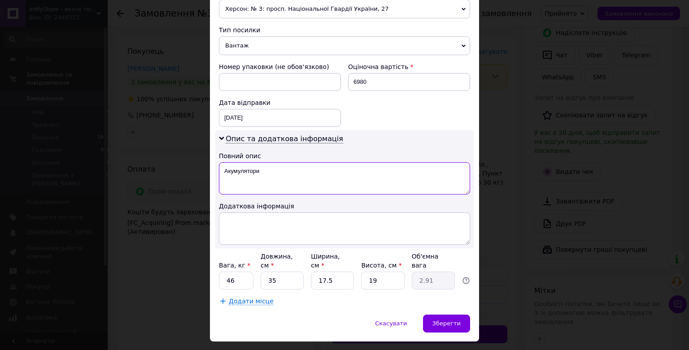
type textarea "Акумулятори"
click at [241, 202] on div "Додаткова інформація" at bounding box center [344, 206] width 251 height 9
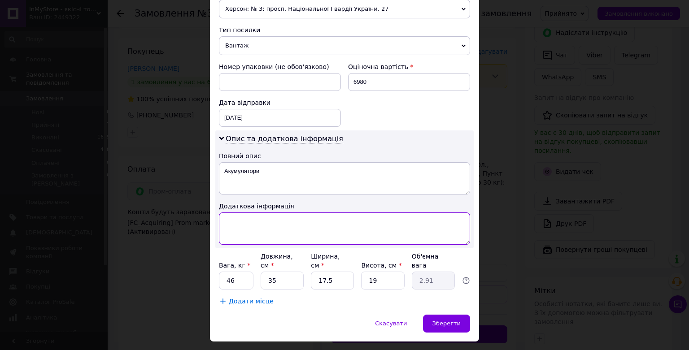
click at [244, 213] on textarea at bounding box center [344, 229] width 251 height 32
paste textarea "Так як у вас пункт приймання видачі, то буде дві посилки до 30 кг"
type textarea "Так як у вас пункт приймання видачі, то буде дві посилки до 30 кг"
drag, startPoint x: 415, startPoint y: 208, endPoint x: 132, endPoint y: 214, distance: 283.5
click at [219, 213] on textarea "Так як у вас пункт приймання видачі, то буде дві посилки до 30 кг" at bounding box center [344, 229] width 251 height 32
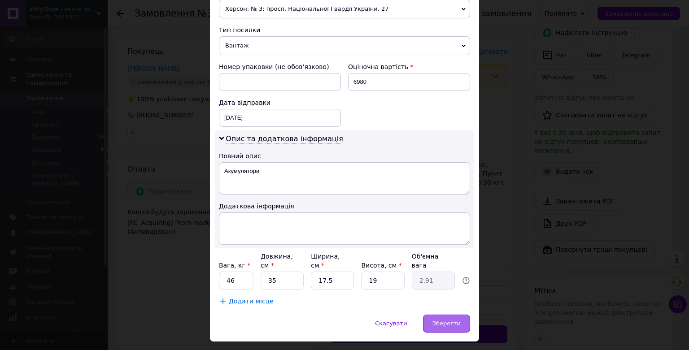
click at [454, 320] on span "Зберегти" at bounding box center [446, 323] width 28 height 7
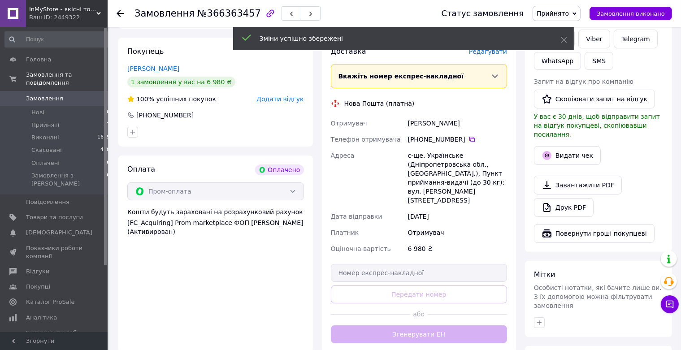
scroll to position [0, 0]
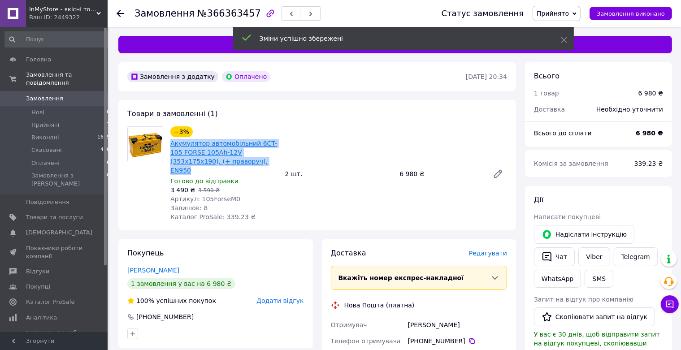
drag, startPoint x: 222, startPoint y: 161, endPoint x: 171, endPoint y: 144, distance: 54.0
click at [171, 144] on span "Акумулятор автомобільний 6CT-105 FORSE 105Ah-12V (353х175х190), (+ праворуч), E…" at bounding box center [224, 157] width 108 height 36
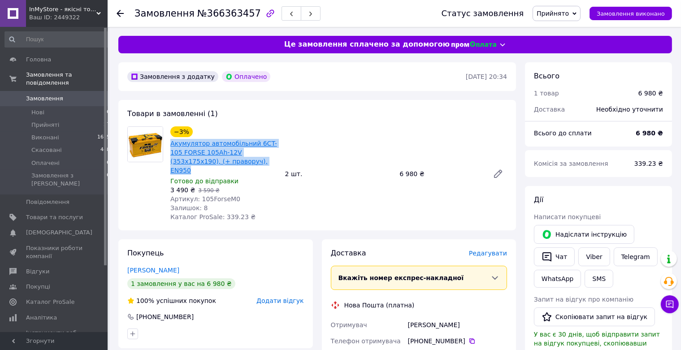
copy link "Акумулятор автомобільний 6CT-105 FORSE 105Ah-12V (353х175х190), (+ праворуч), E…"
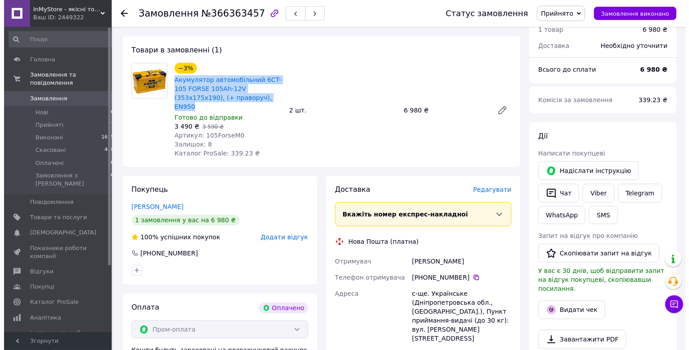
scroll to position [142, 0]
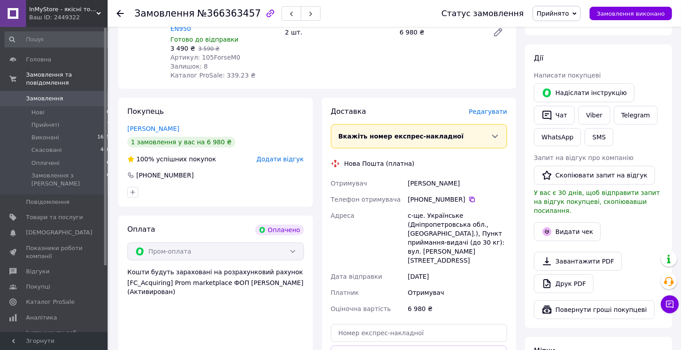
click at [491, 108] on span "Редагувати" at bounding box center [488, 111] width 38 height 7
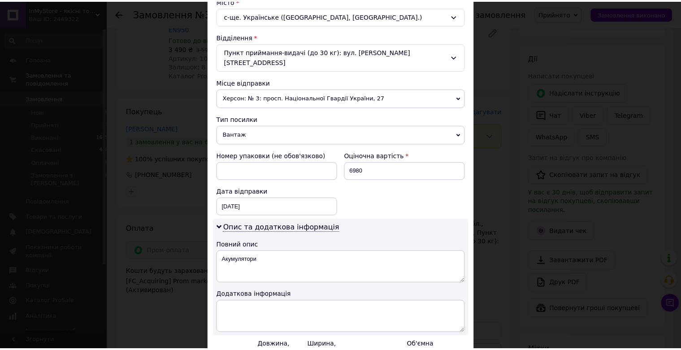
scroll to position [343, 0]
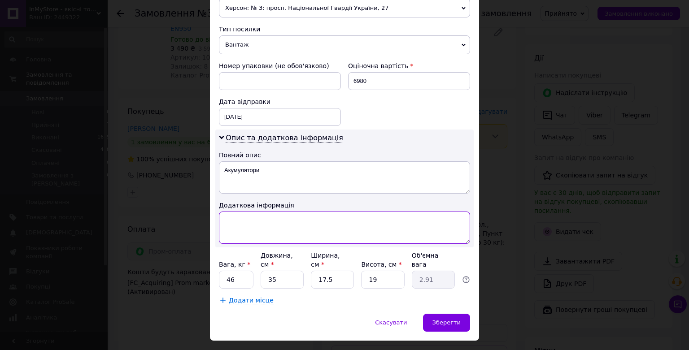
click at [268, 212] on textarea at bounding box center [344, 228] width 251 height 32
paste textarea "Акумулятор автомобільний 6CT-105 FORSE 105Ah-12V (353х175х190), (+ праворуч), E…"
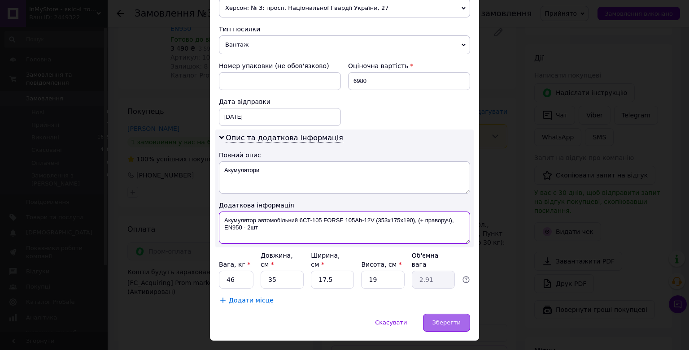
type textarea "Акумулятор автомобільний 6CT-105 FORSE 105Ah-12V (353х175х190), (+ праворуч), E…"
click at [450, 319] on span "Зберегти" at bounding box center [446, 322] width 28 height 7
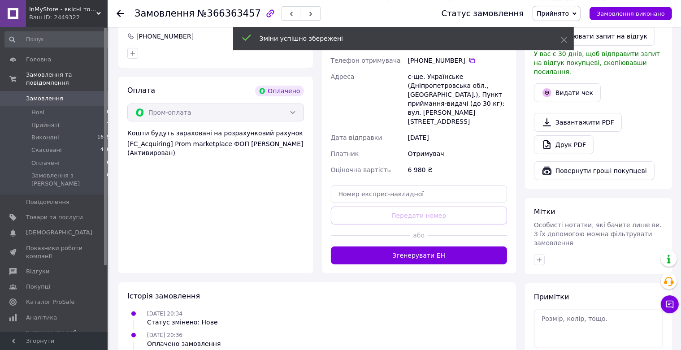
scroll to position [284, 0]
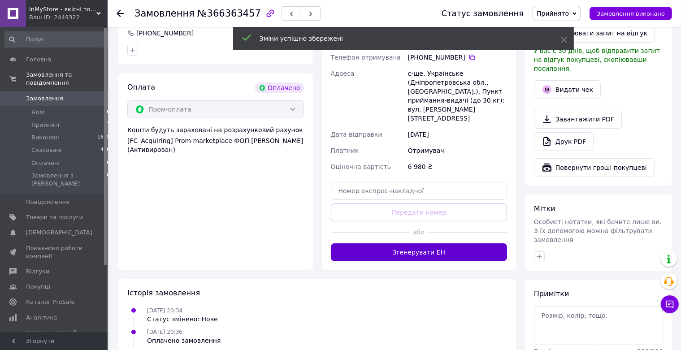
click at [425, 244] on button "Згенерувати ЕН" at bounding box center [419, 253] width 177 height 18
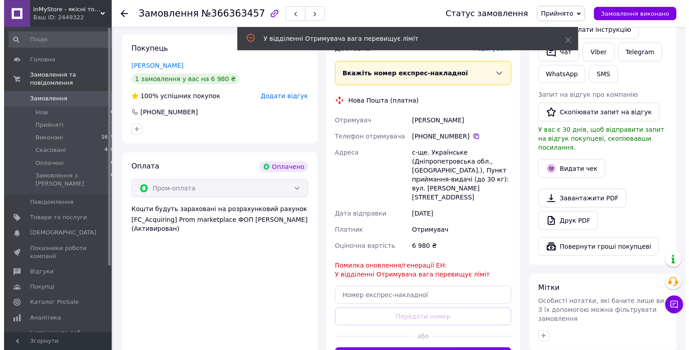
scroll to position [189, 0]
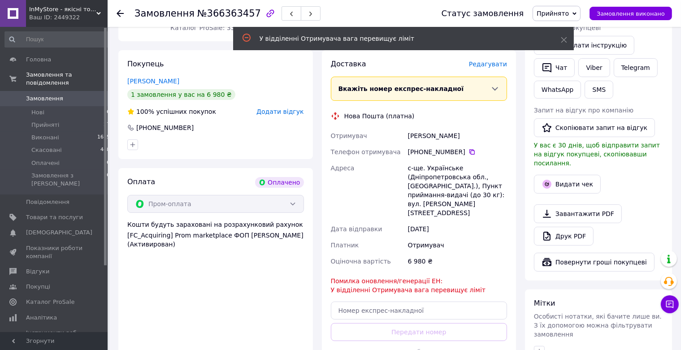
click at [487, 61] on span "Редагувати" at bounding box center [488, 64] width 38 height 7
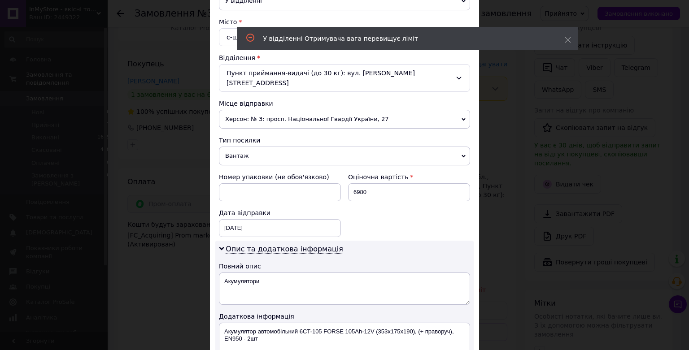
scroll to position [297, 0]
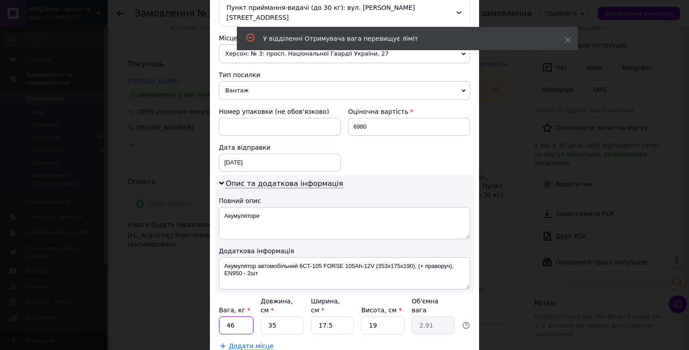
drag, startPoint x: 213, startPoint y: 308, endPoint x: 172, endPoint y: 308, distance: 41.3
click at [172, 308] on div "× Редагування доставки Спосіб доставки Нова Пошта (платна) Платник Отримувач Ві…" at bounding box center [344, 175] width 689 height 350
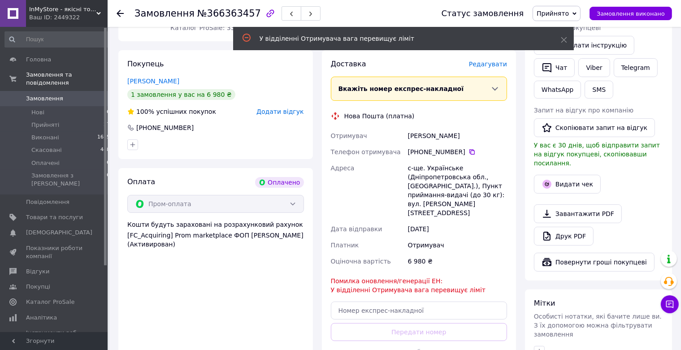
click at [483, 61] on span "Редагувати" at bounding box center [488, 64] width 38 height 7
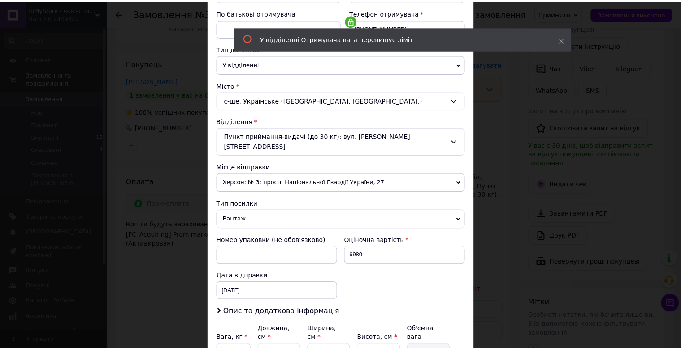
scroll to position [243, 0]
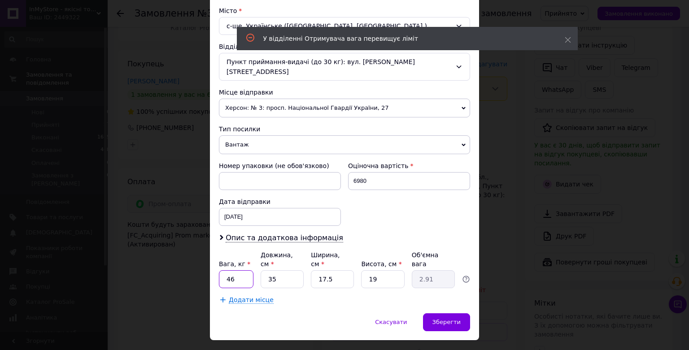
drag, startPoint x: 214, startPoint y: 259, endPoint x: 200, endPoint y: 261, distance: 15.0
click at [219, 270] on input "46" at bounding box center [236, 279] width 35 height 18
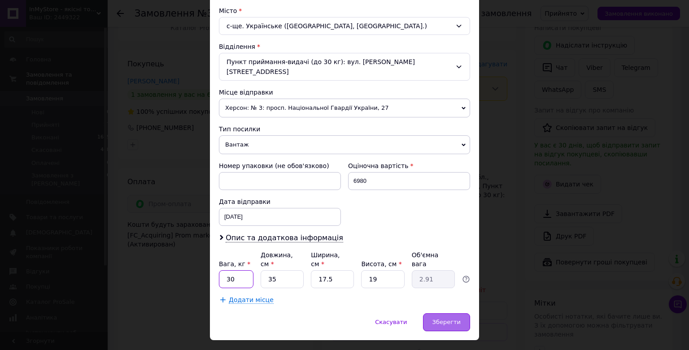
type input "30"
click at [443, 319] on span "Зберегти" at bounding box center [446, 322] width 28 height 7
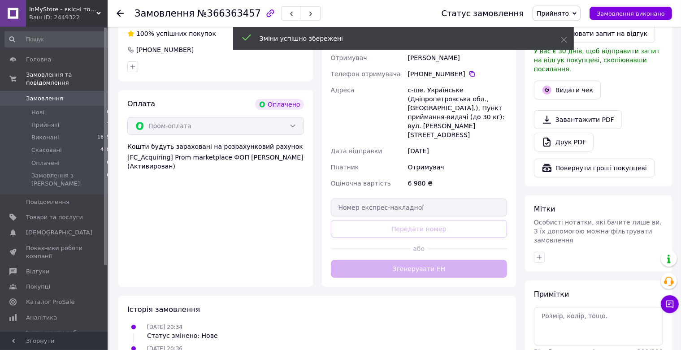
scroll to position [284, 0]
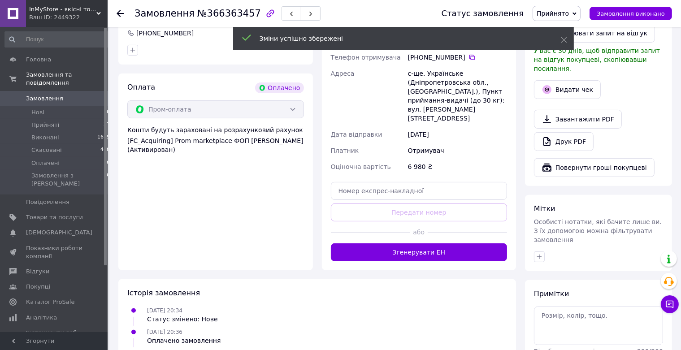
drag, startPoint x: 424, startPoint y: 235, endPoint x: 400, endPoint y: 236, distance: 23.8
click at [424, 244] on button "Згенерувати ЕН" at bounding box center [419, 253] width 177 height 18
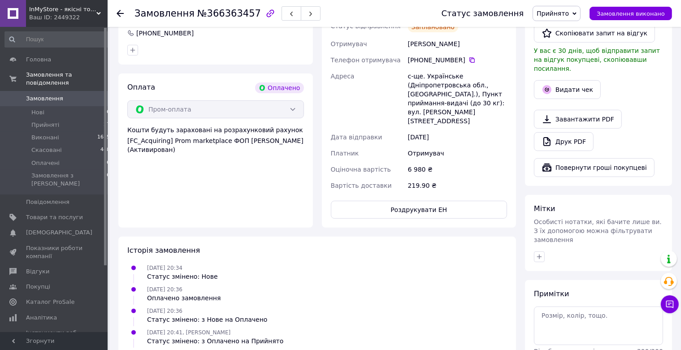
click at [121, 13] on icon at bounding box center [120, 13] width 7 height 7
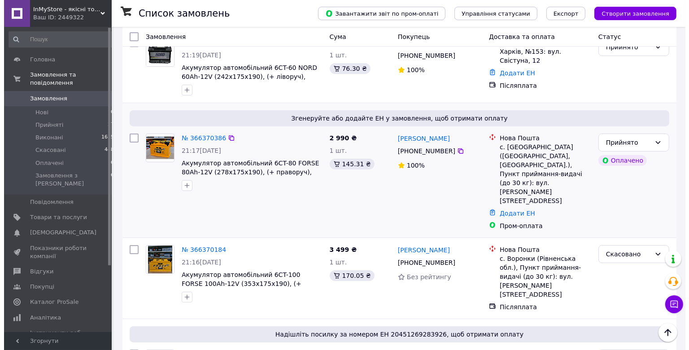
scroll to position [47, 0]
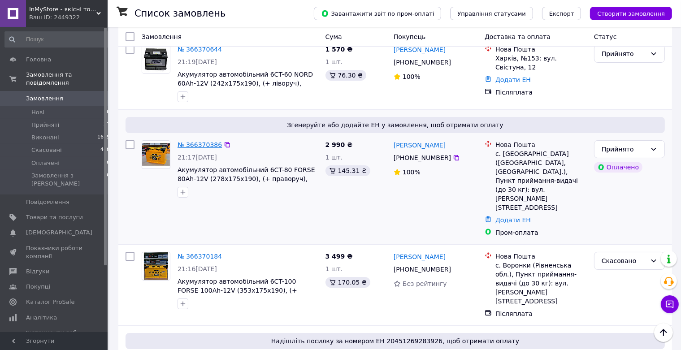
click at [207, 143] on link "№ 366370386" at bounding box center [200, 144] width 44 height 7
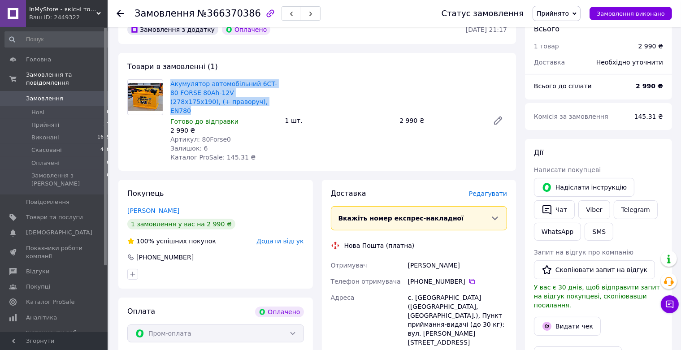
drag, startPoint x: 226, startPoint y: 101, endPoint x: 170, endPoint y: 83, distance: 58.4
click at [170, 84] on div "Акумулятор автомобільний 6CT-80 FORSE 80Ah-12V (278х175х190), (+ праворуч), EN7…" at bounding box center [224, 121] width 115 height 86
copy link "Акумулятор автомобільний 6CT-80 FORSE 80Ah-12V (278х175х190), (+ праворуч), EN7…"
click at [487, 190] on span "Редагувати" at bounding box center [488, 193] width 38 height 7
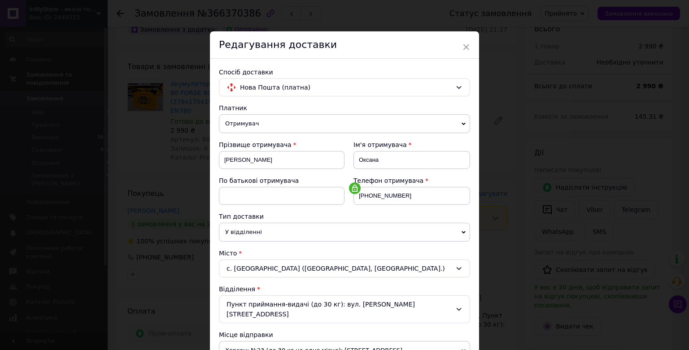
scroll to position [198, 0]
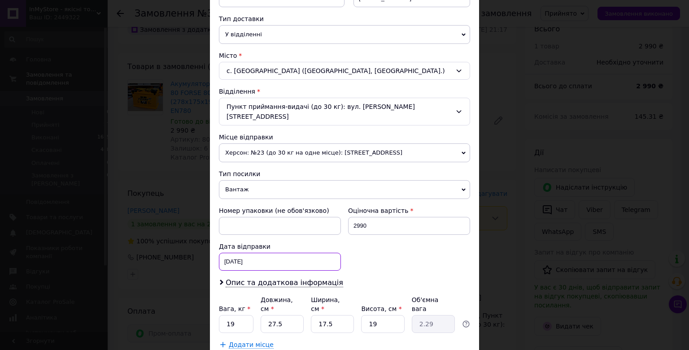
click at [268, 253] on input "[DATE]" at bounding box center [280, 262] width 122 height 18
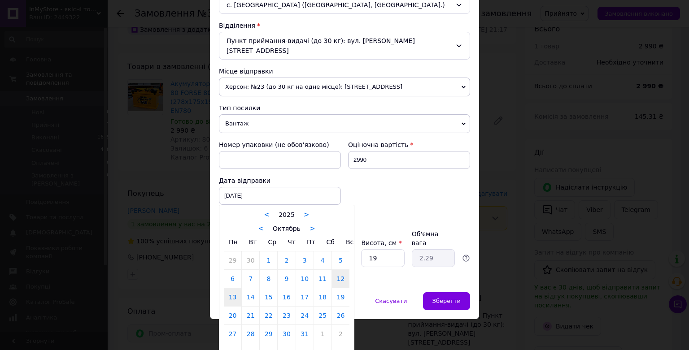
click at [235, 288] on link "13" at bounding box center [232, 297] width 17 height 18
type input "[DATE]"
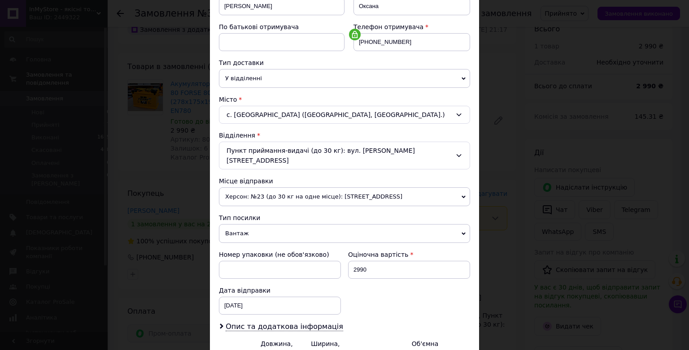
scroll to position [143, 0]
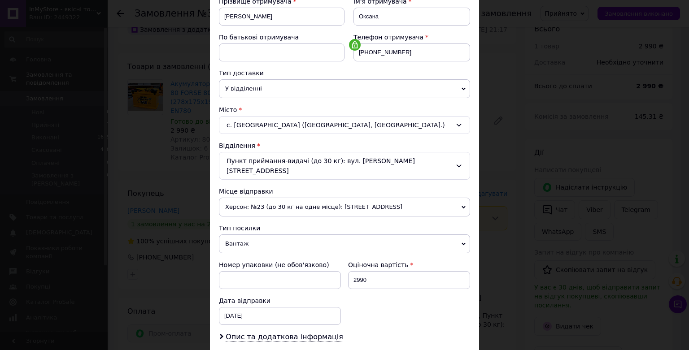
click at [302, 198] on span "Херсон: №23 (до 30 кг на одне місце): [STREET_ADDRESS]" at bounding box center [344, 207] width 251 height 19
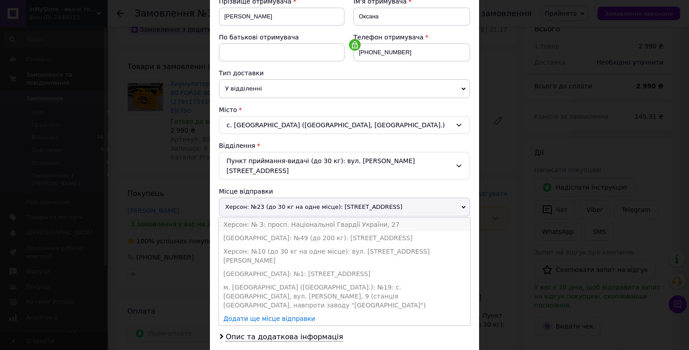
click at [302, 218] on li "Херсон: № 3: просп. Національної Гвардії України, 27" at bounding box center [344, 224] width 251 height 13
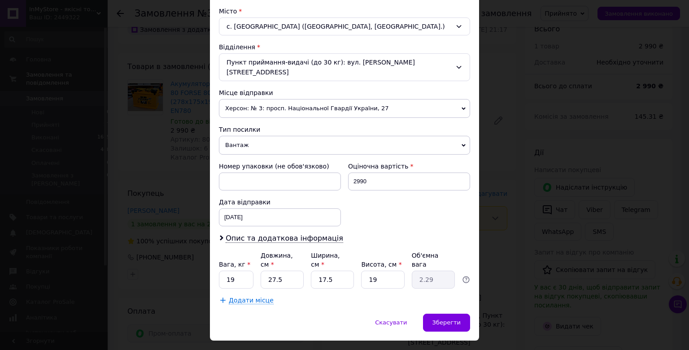
scroll to position [243, 0]
click at [271, 234] on span "Опис та додаткова інформація" at bounding box center [284, 238] width 117 height 9
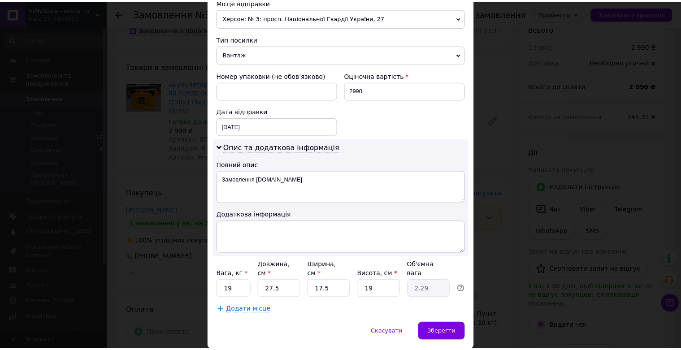
scroll to position [342, 0]
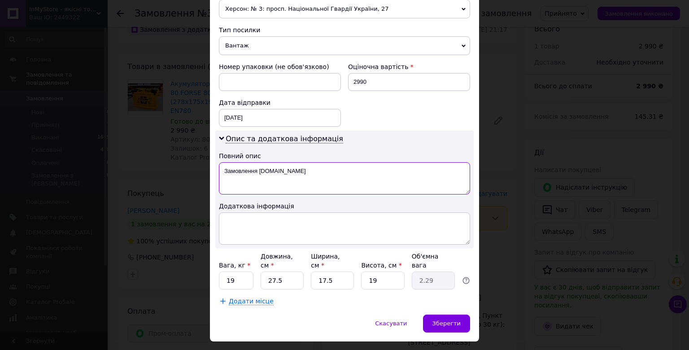
drag, startPoint x: 205, startPoint y: 160, endPoint x: 155, endPoint y: 158, distance: 50.2
click at [219, 162] on textarea "Замовлення [DOMAIN_NAME]" at bounding box center [344, 178] width 251 height 32
type textarea "Акумулятори"
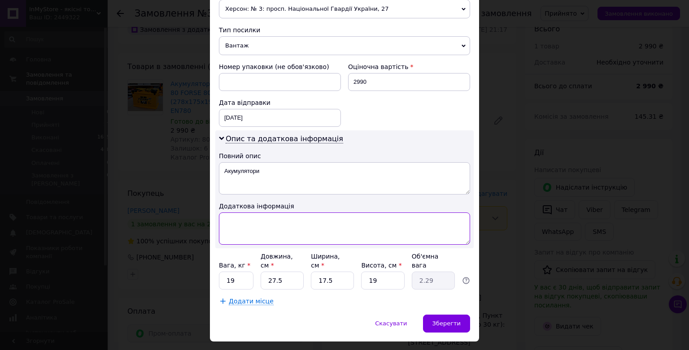
click at [236, 213] on textarea at bounding box center [344, 229] width 251 height 32
paste textarea "Акумулятор автомобільний 6CT-80 FORSE 80Ah-12V (278х175х190), (+ праворуч), EN7…"
type textarea "Акумулятор автомобільний 6CT-80 FORSE 80Ah-12V (278х175х190), (+ праворуч), EN7…"
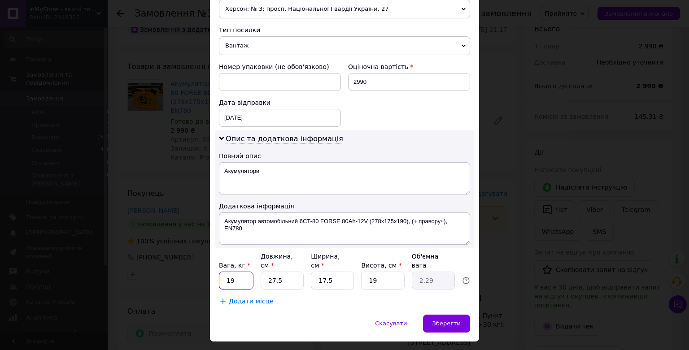
drag, startPoint x: 235, startPoint y: 260, endPoint x: 189, endPoint y: 260, distance: 45.7
click at [219, 272] on input "19" at bounding box center [236, 281] width 35 height 18
type input "17"
click at [450, 320] on span "Зберегти" at bounding box center [446, 323] width 28 height 7
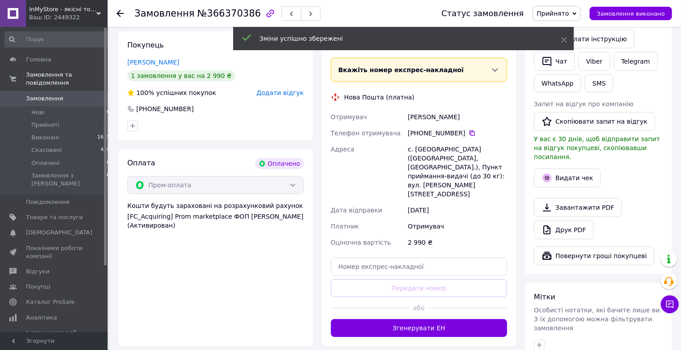
scroll to position [237, 0]
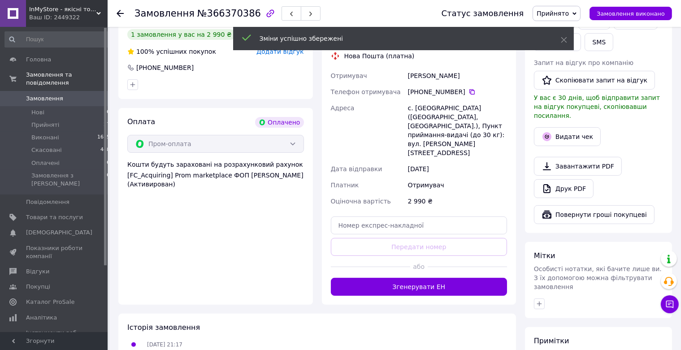
click at [410, 278] on button "Згенерувати ЕН" at bounding box center [419, 287] width 177 height 18
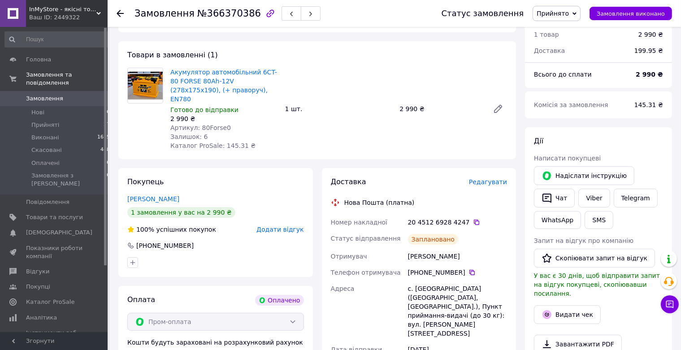
scroll to position [47, 0]
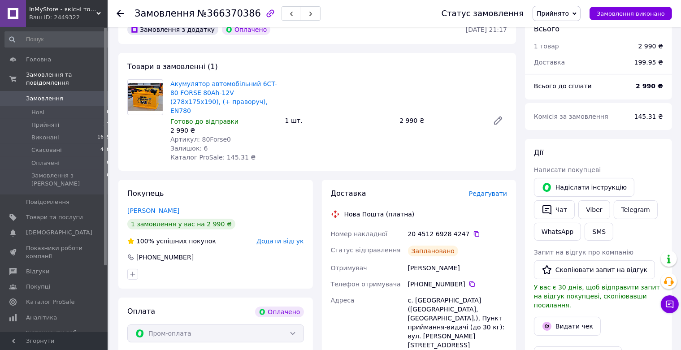
click at [120, 13] on icon at bounding box center [120, 13] width 7 height 7
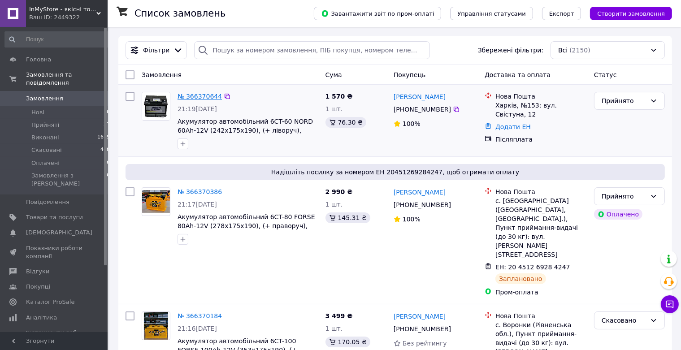
click at [210, 96] on link "№ 366370644" at bounding box center [200, 96] width 44 height 7
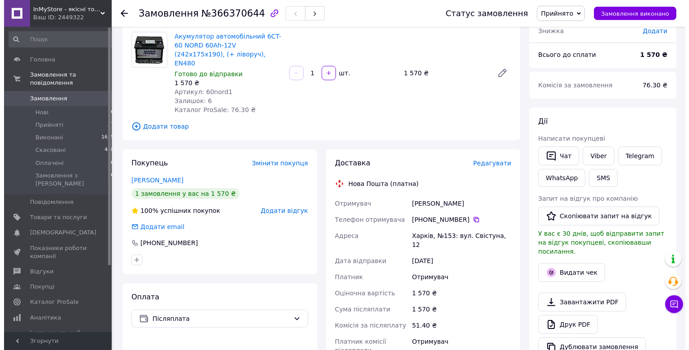
scroll to position [95, 0]
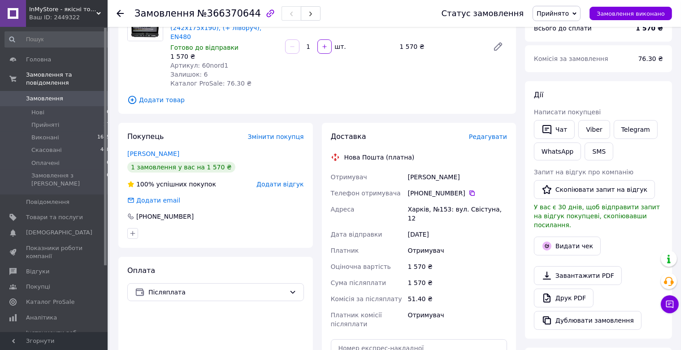
click at [495, 133] on span "Редагувати" at bounding box center [488, 136] width 38 height 7
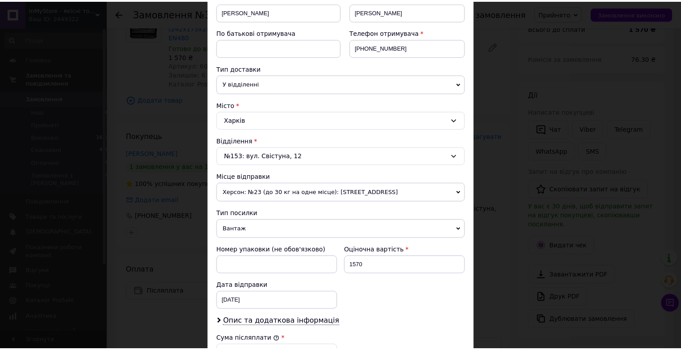
scroll to position [0, 0]
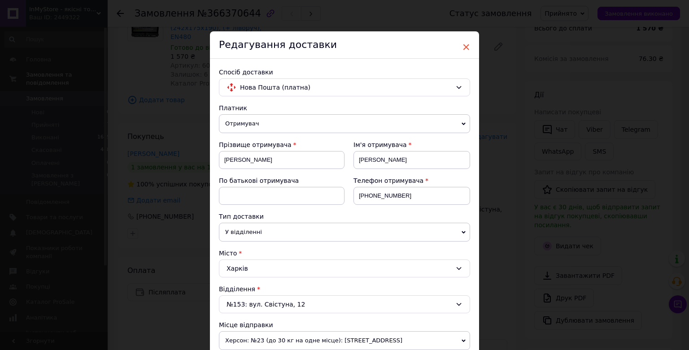
click at [466, 47] on span "×" at bounding box center [466, 46] width 8 height 15
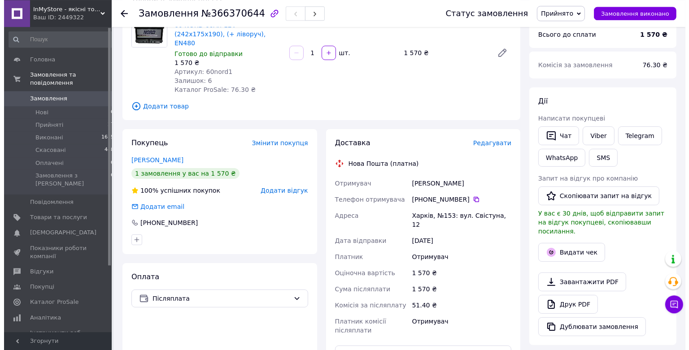
scroll to position [95, 0]
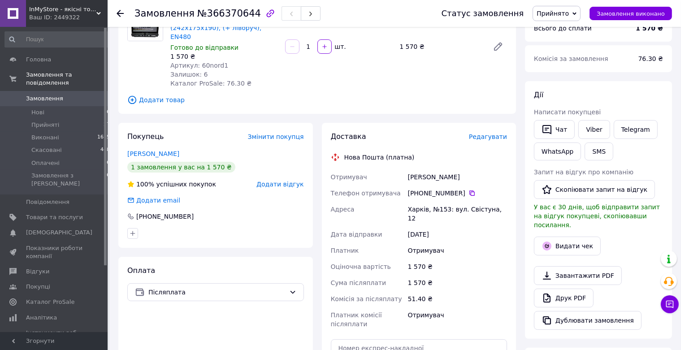
click at [496, 133] on span "Редагувати" at bounding box center [488, 136] width 38 height 7
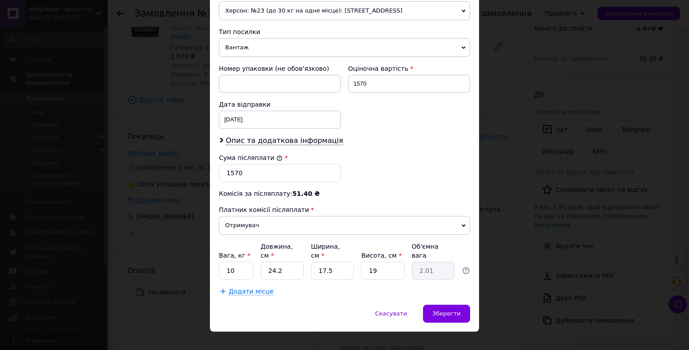
scroll to position [331, 0]
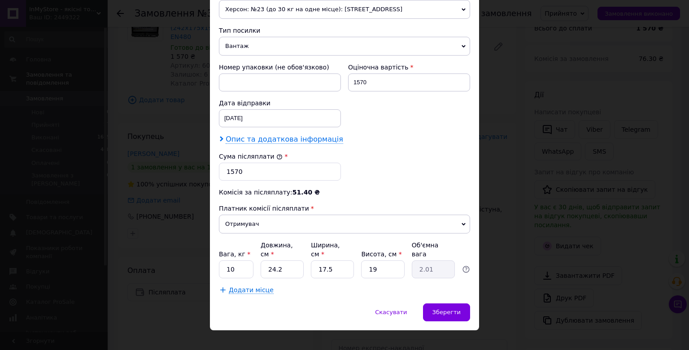
click at [259, 139] on span "Опис та додаткова інформація" at bounding box center [284, 139] width 117 height 9
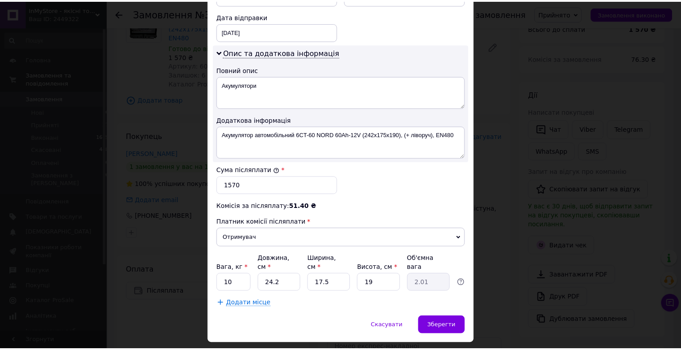
scroll to position [431, 0]
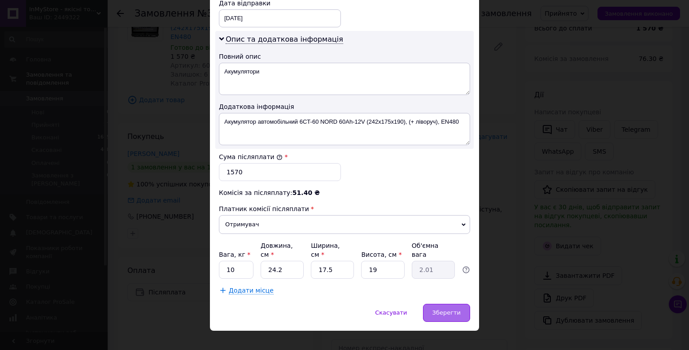
click at [445, 309] on span "Зберегти" at bounding box center [446, 312] width 28 height 7
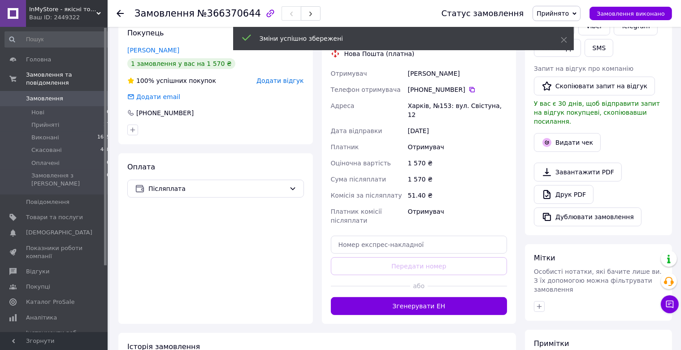
scroll to position [237, 0]
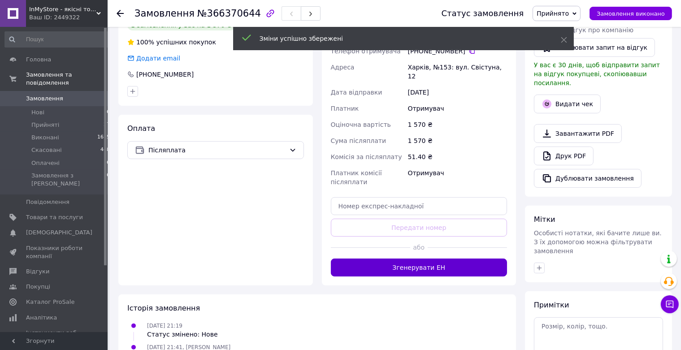
click at [433, 259] on button "Згенерувати ЕН" at bounding box center [419, 268] width 177 height 18
